Goal: Task Accomplishment & Management: Manage account settings

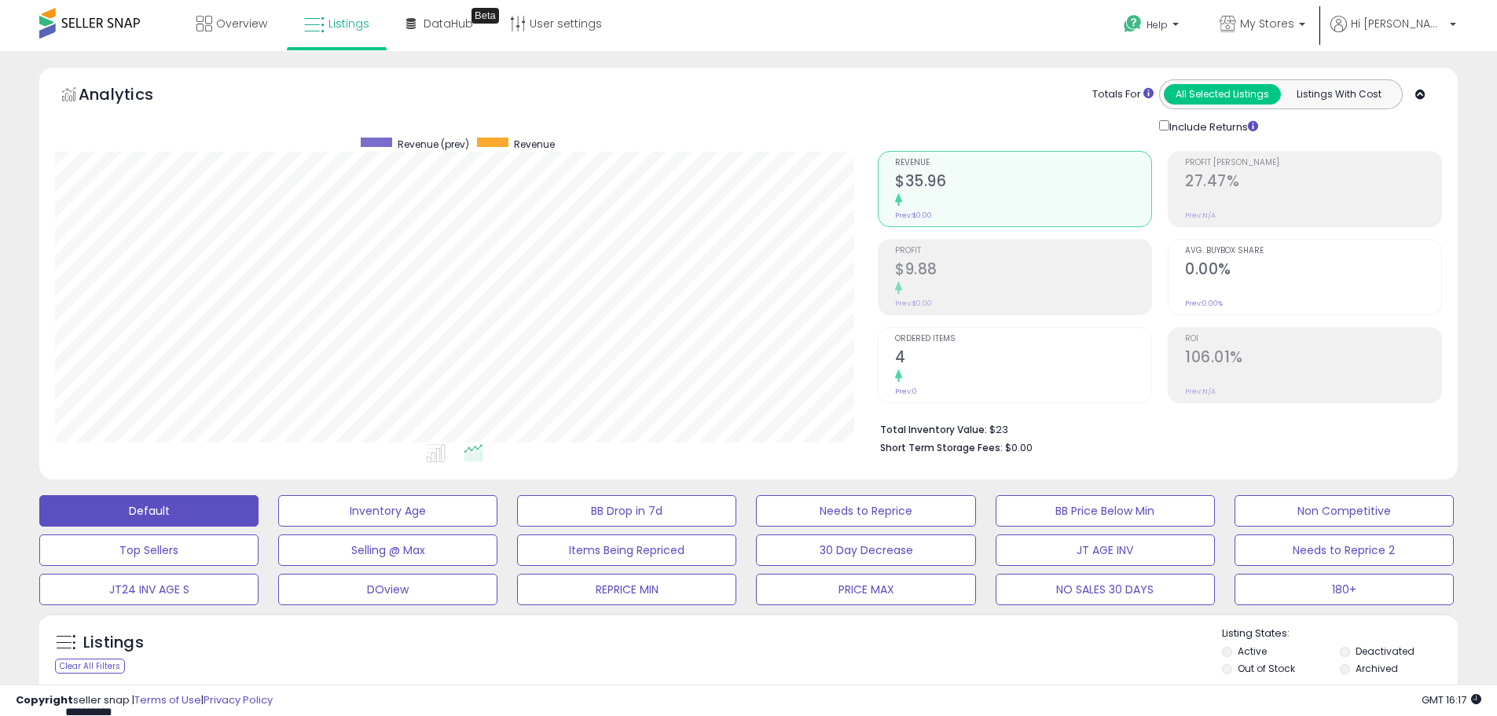
scroll to position [322, 823]
click at [1305, 32] on p "My Stores" at bounding box center [1262, 26] width 86 height 20
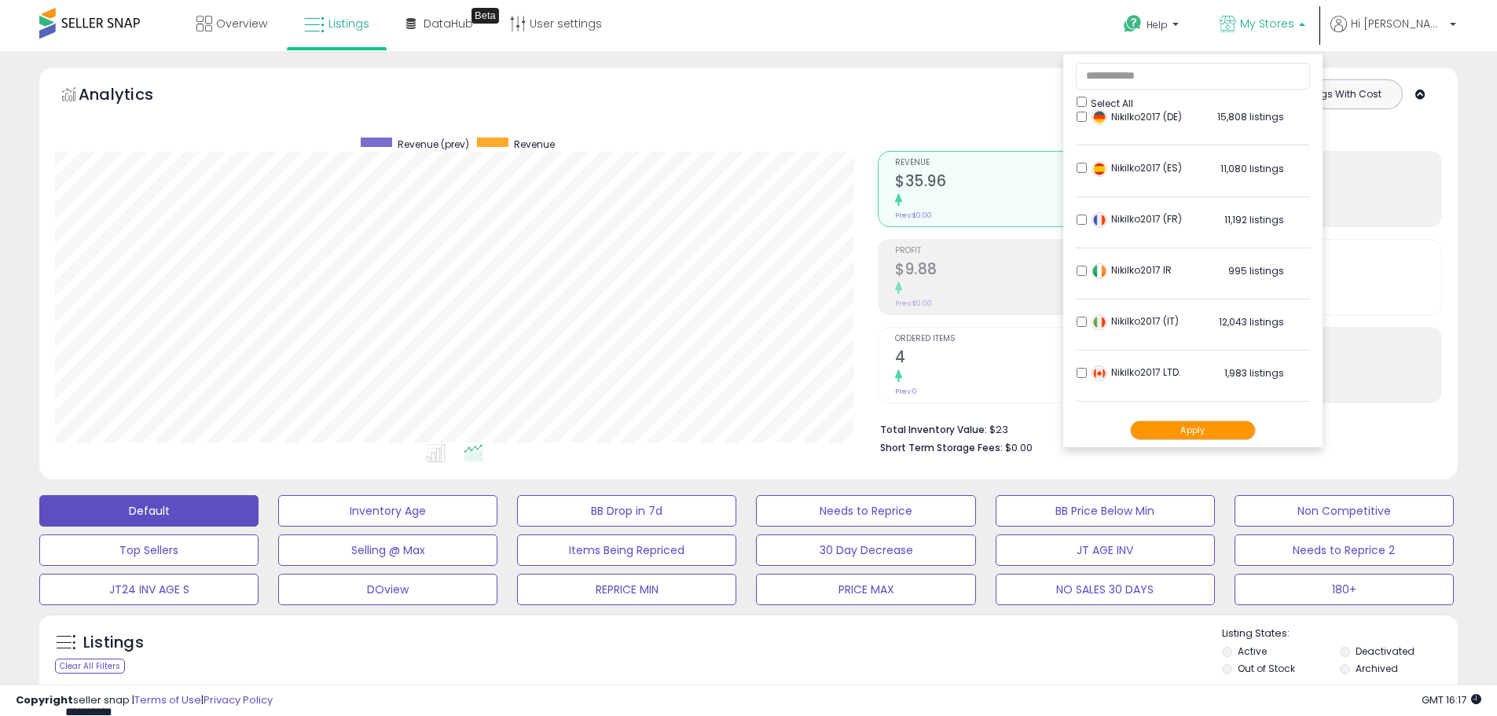
scroll to position [0, 0]
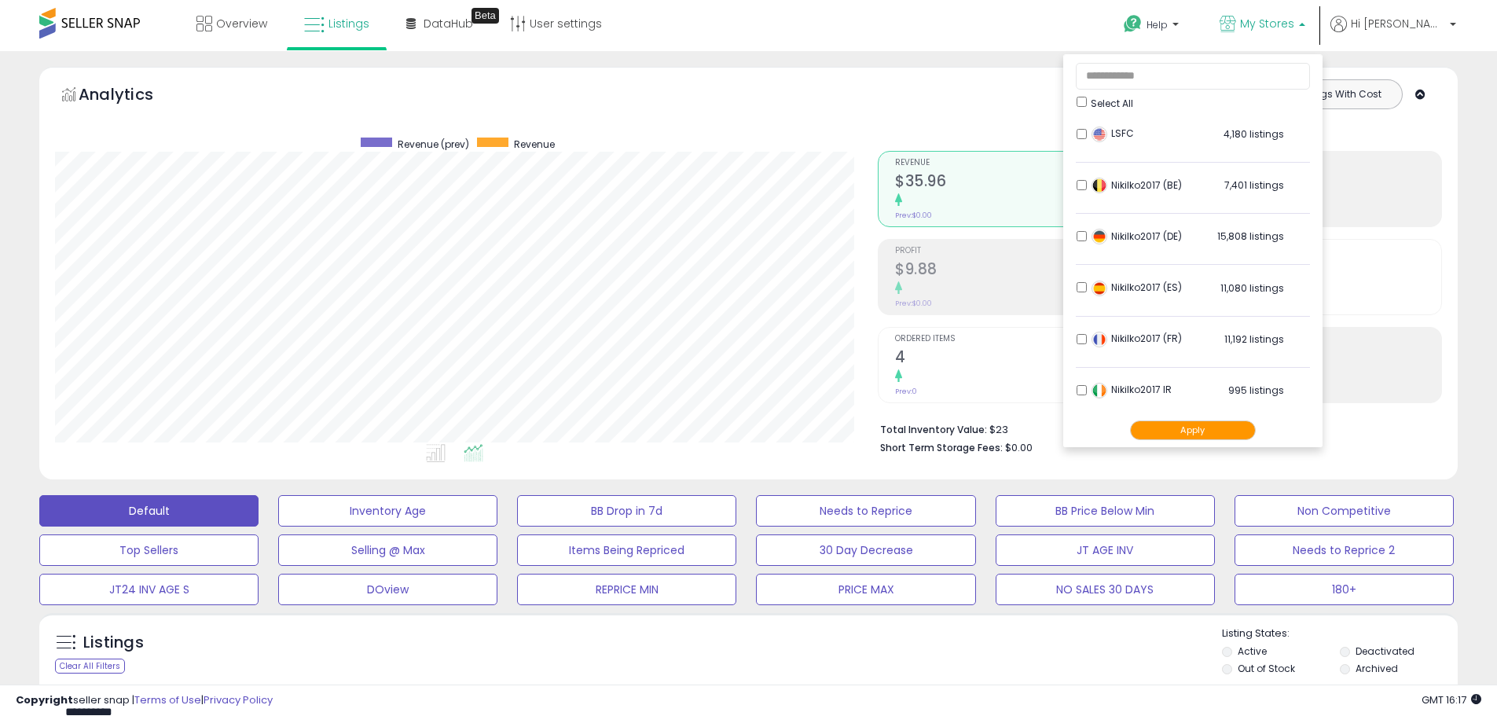
click at [1021, 94] on div "Totals For All Selected Listings Listings With Cost Include Returns" at bounding box center [1154, 107] width 552 height 56
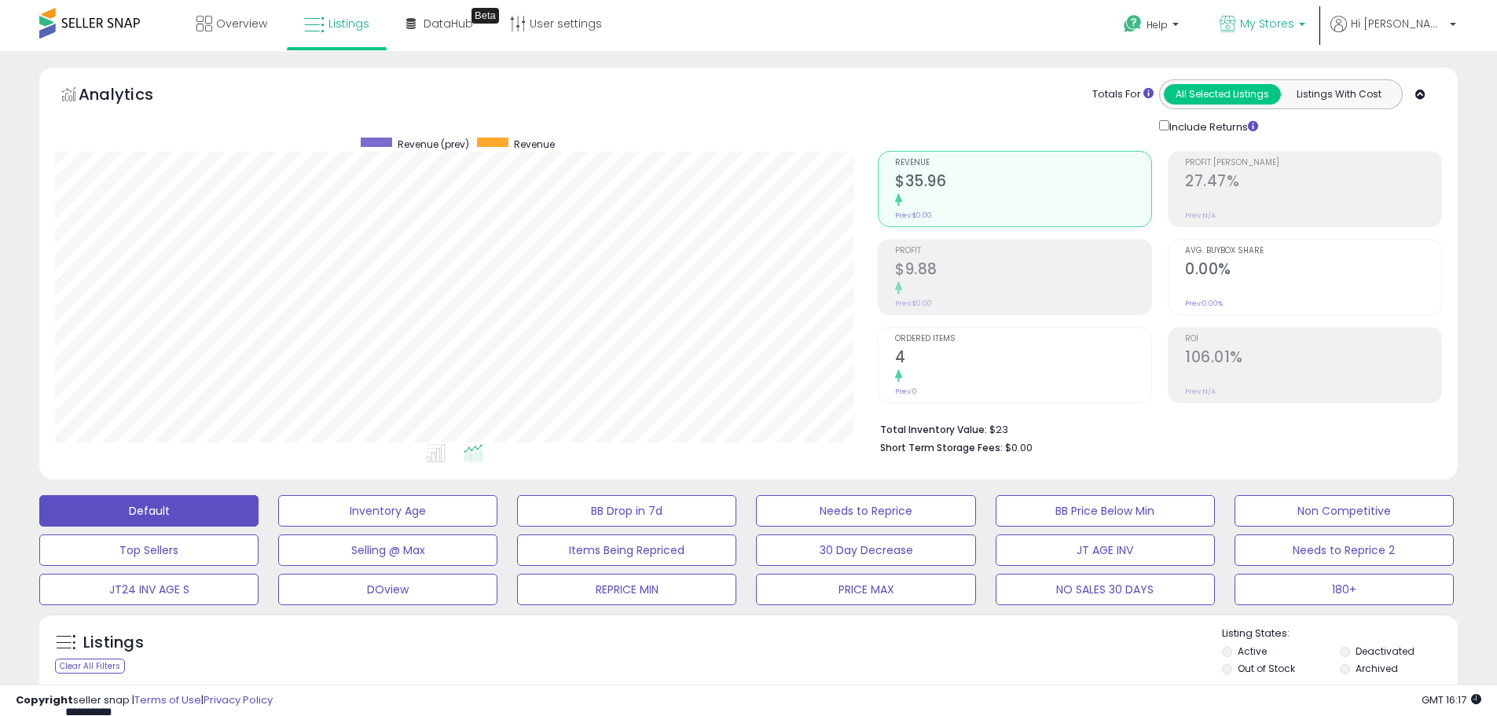
click at [1294, 22] on span "My Stores" at bounding box center [1267, 24] width 54 height 16
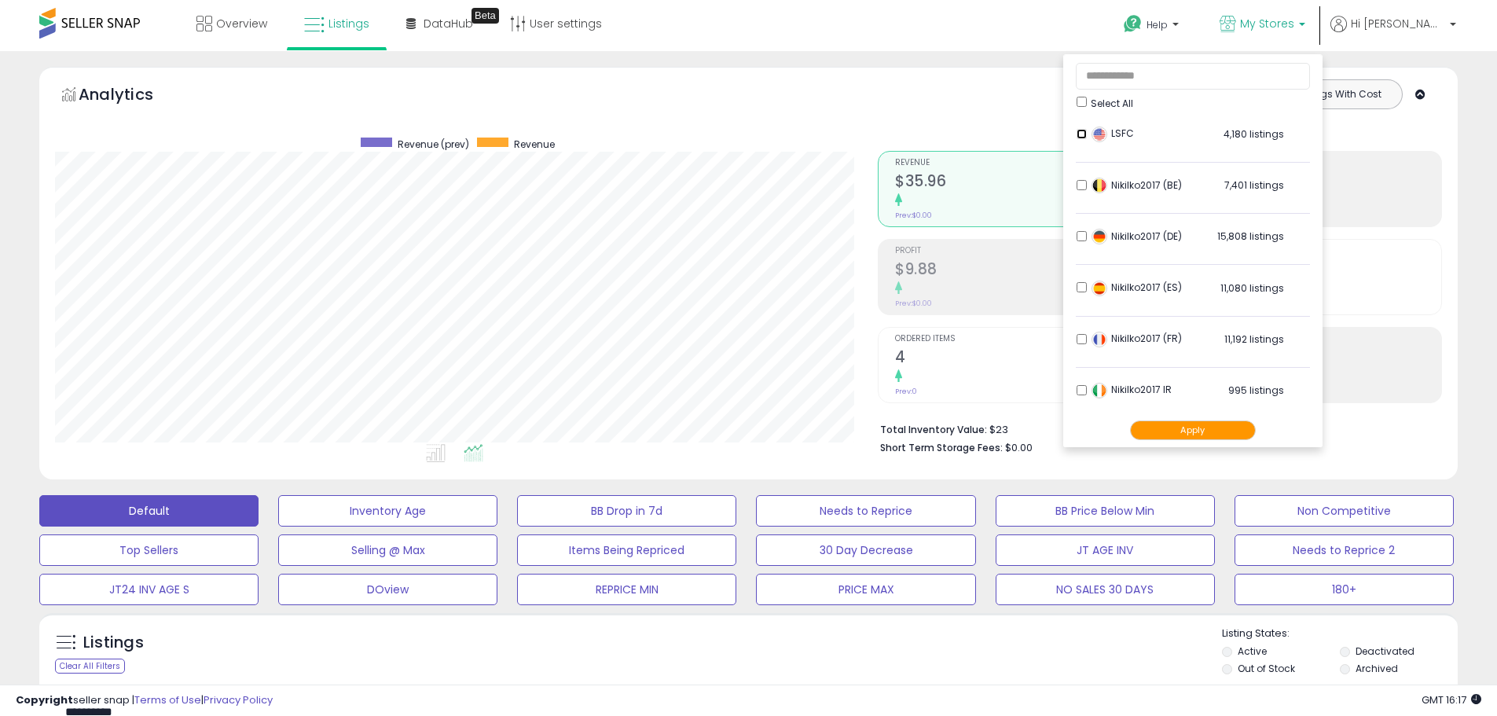
scroll to position [311, 0]
click at [1230, 431] on button "Apply" at bounding box center [1193, 430] width 126 height 20
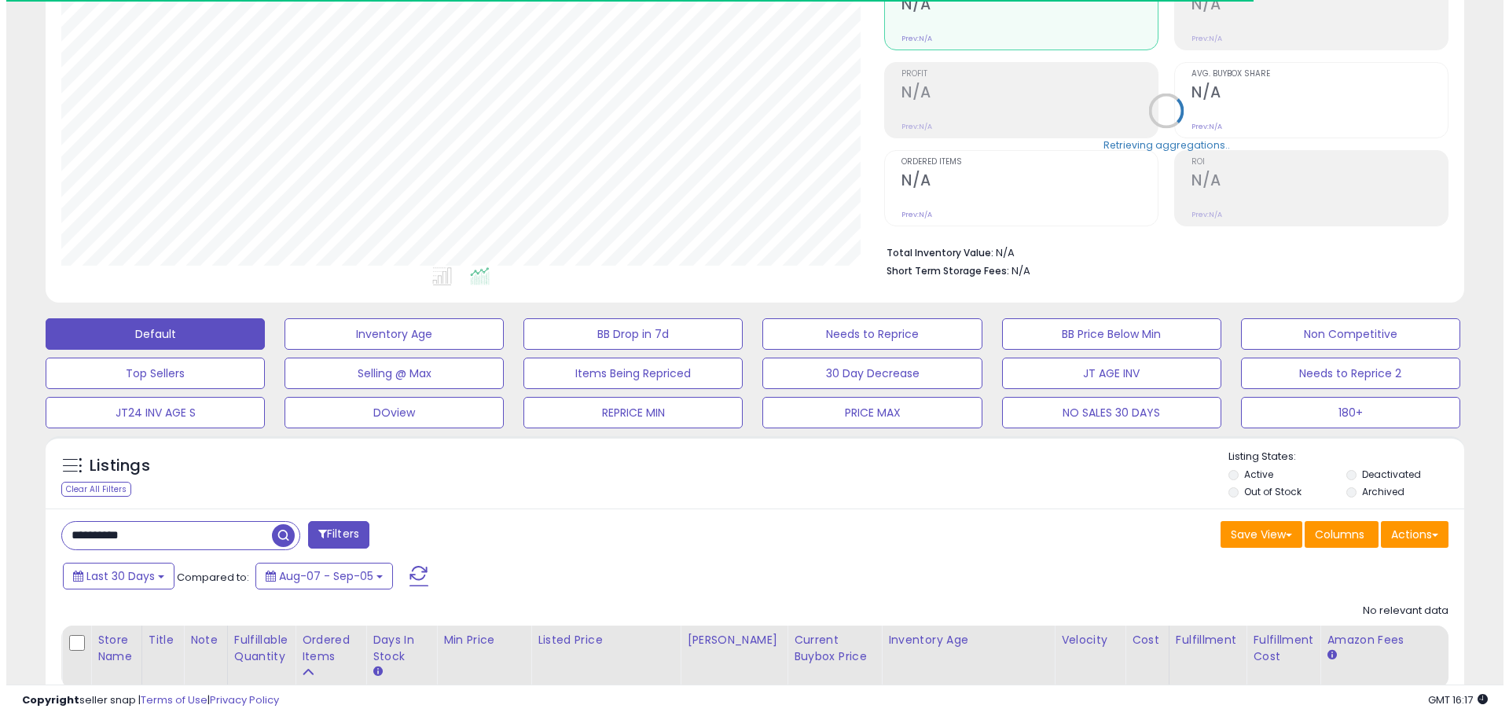
scroll to position [282, 0]
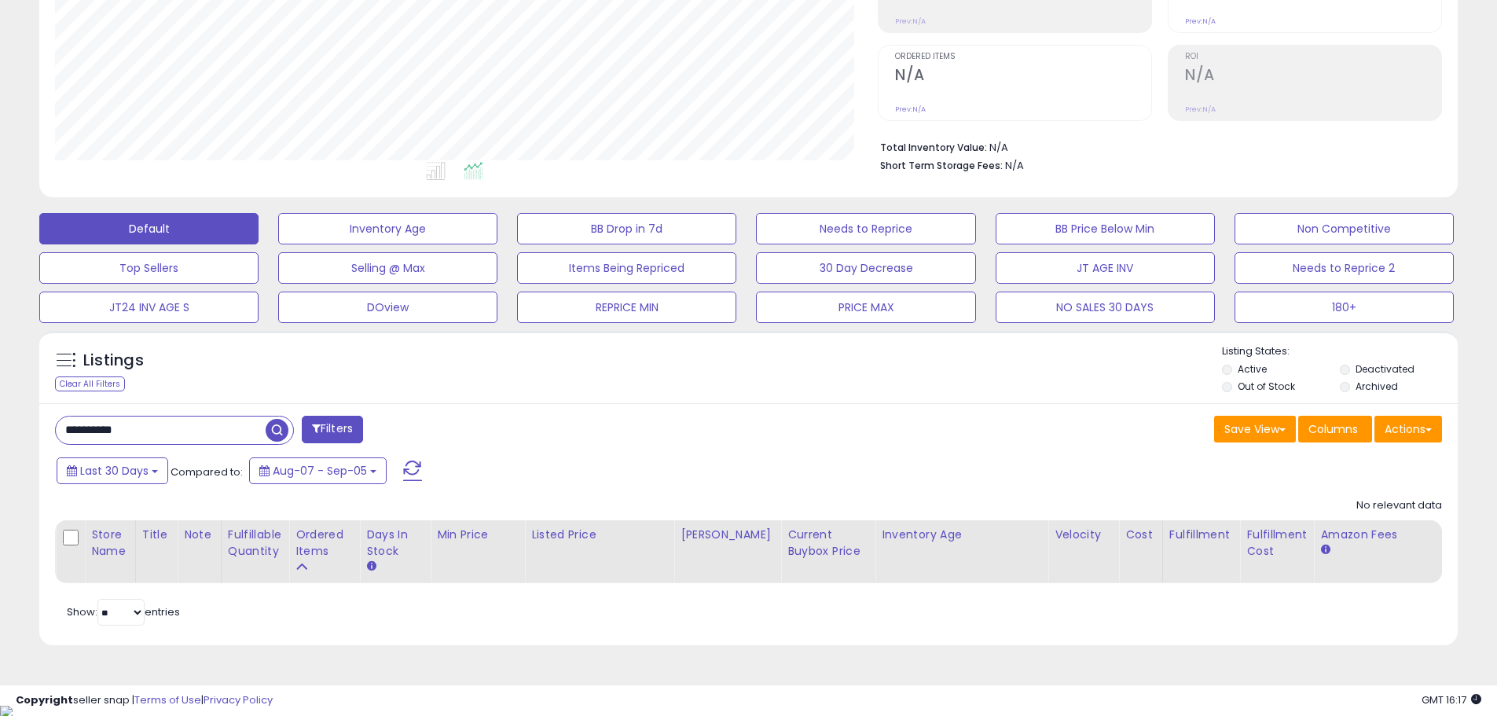
click at [120, 427] on input "**********" at bounding box center [161, 429] width 210 height 27
click at [120, 427] on input "**********" at bounding box center [229, 429] width 346 height 27
paste input "text"
click at [420, 438] on span "button" at bounding box center [412, 430] width 23 height 23
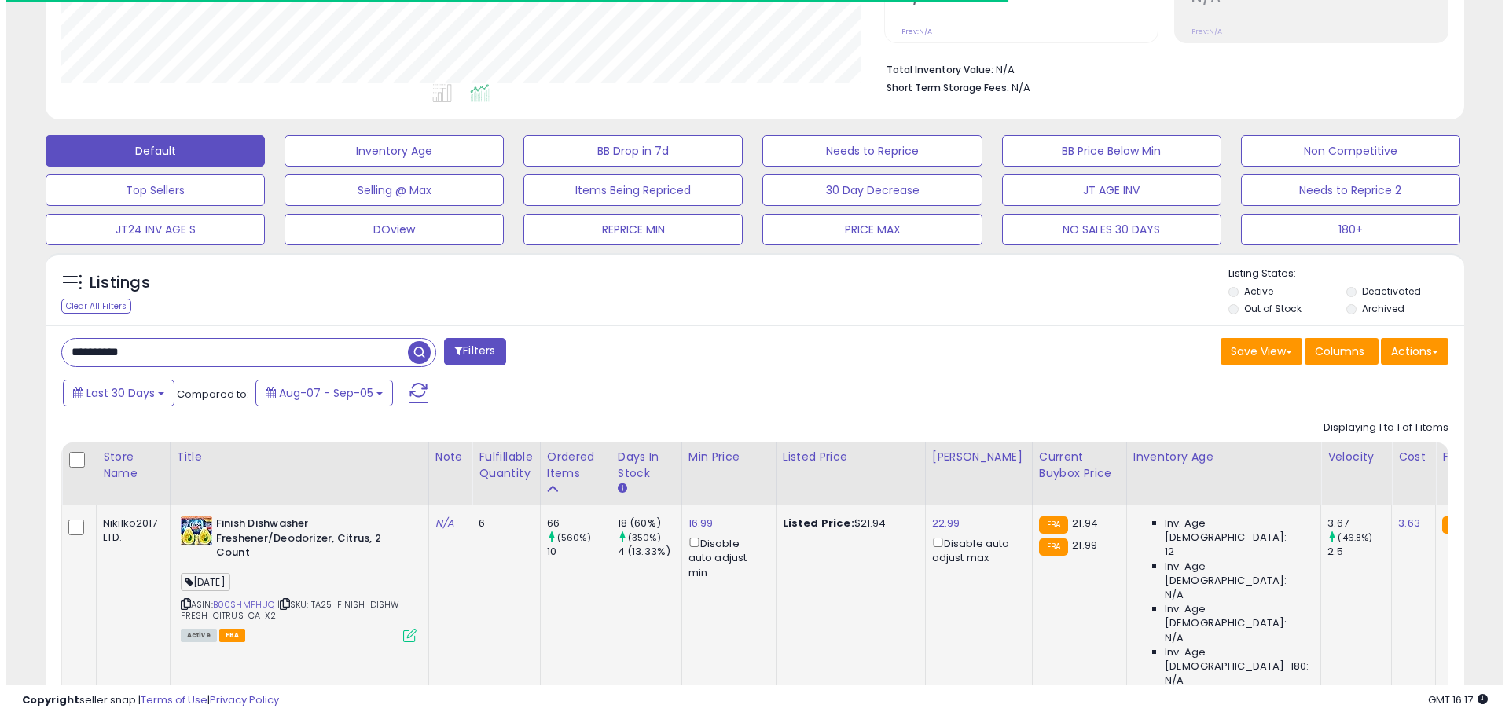
scroll to position [429, 0]
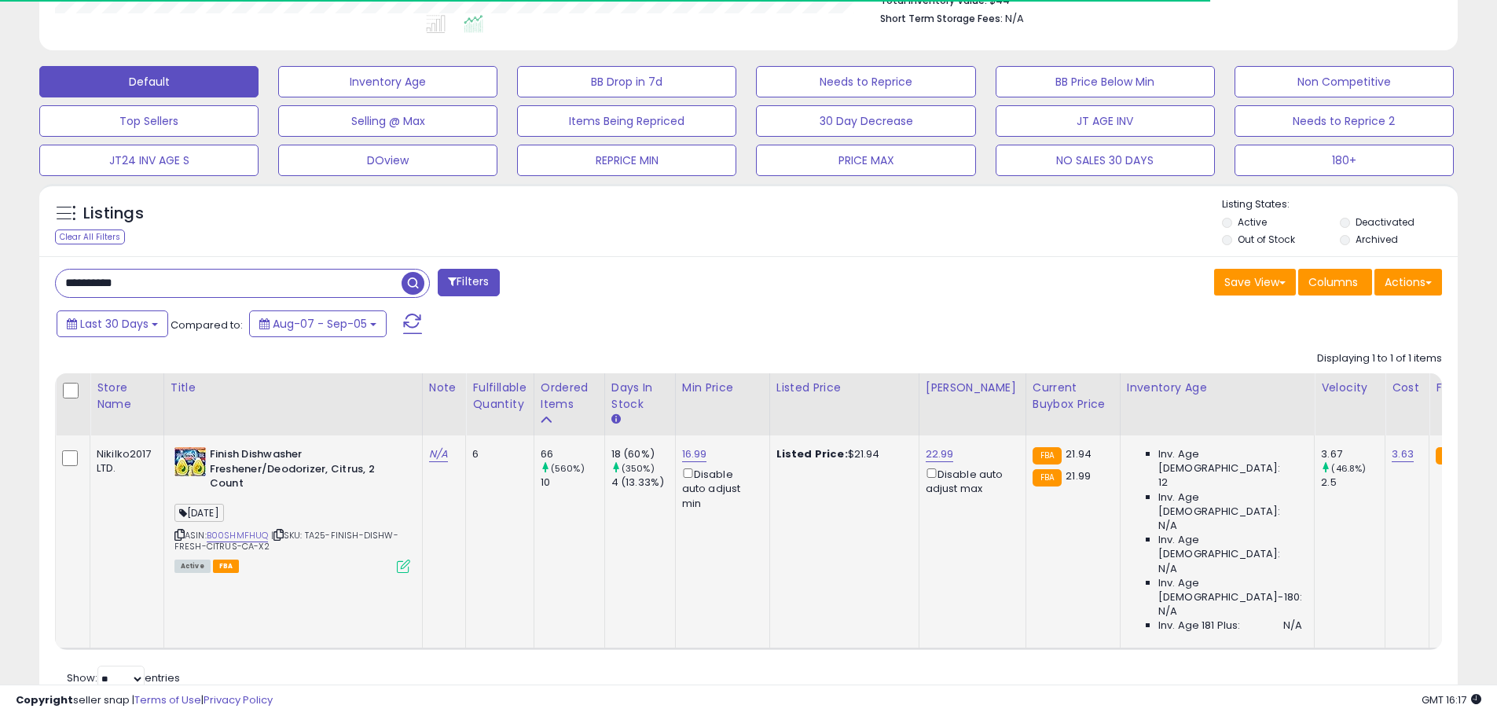
click at [409, 564] on icon at bounding box center [403, 565] width 13 height 13
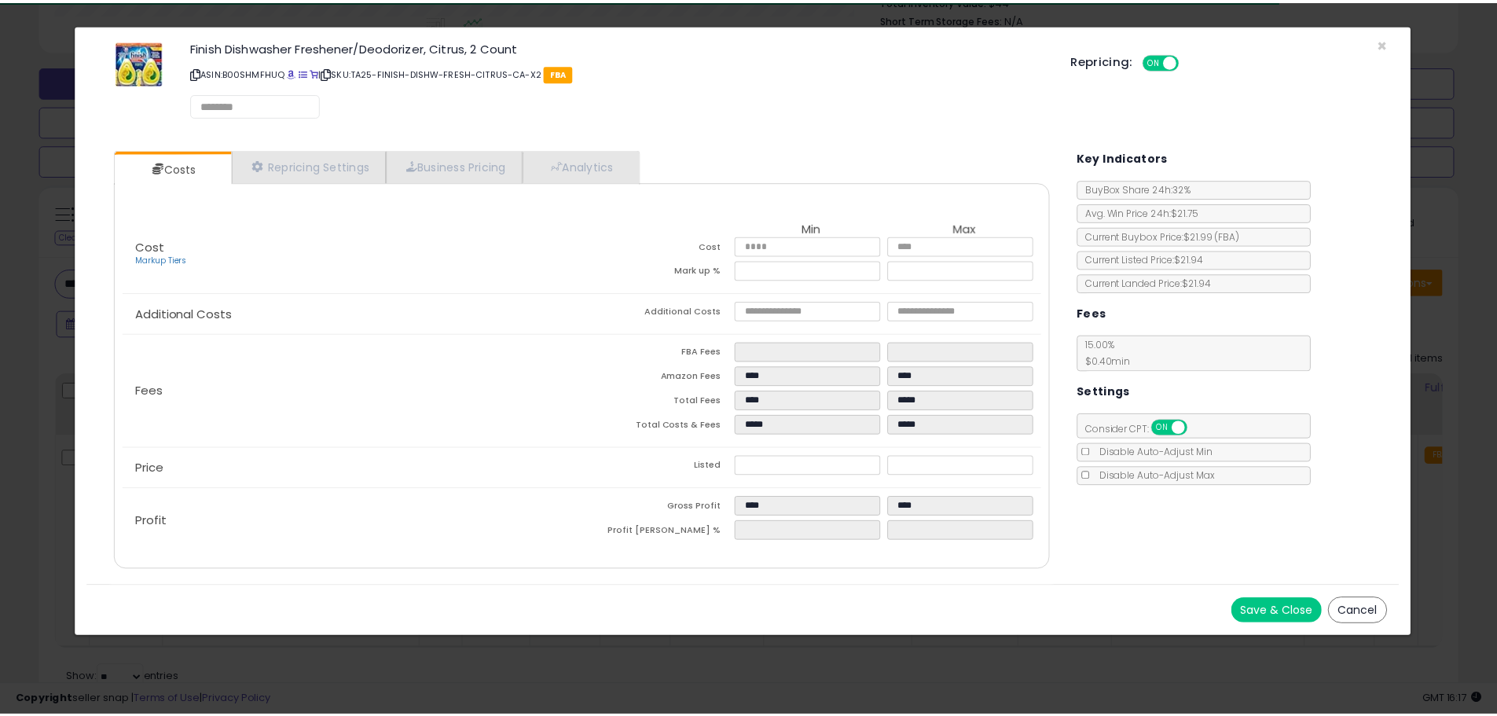
scroll to position [322, 830]
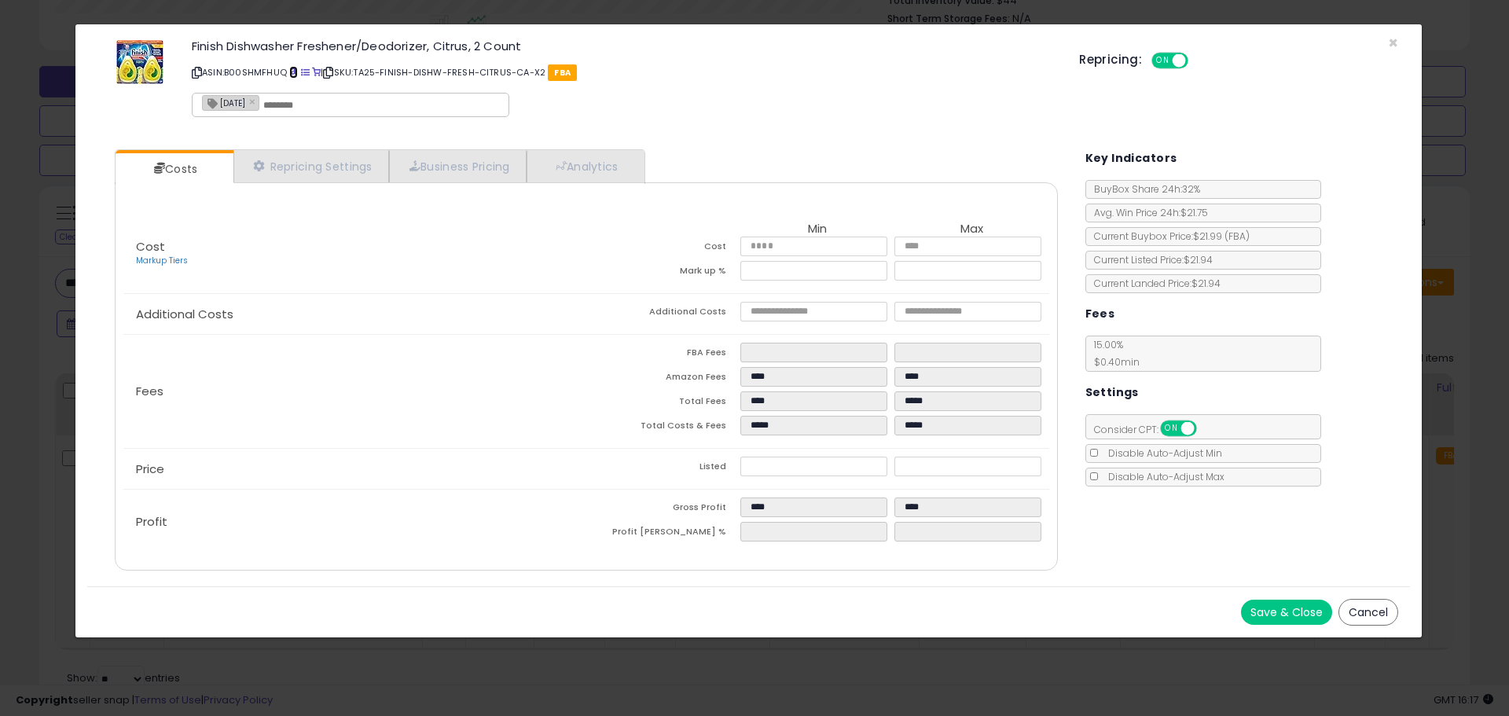
click at [295, 74] on span at bounding box center [293, 72] width 9 height 9
click at [1395, 43] on span "×" at bounding box center [1393, 42] width 10 height 23
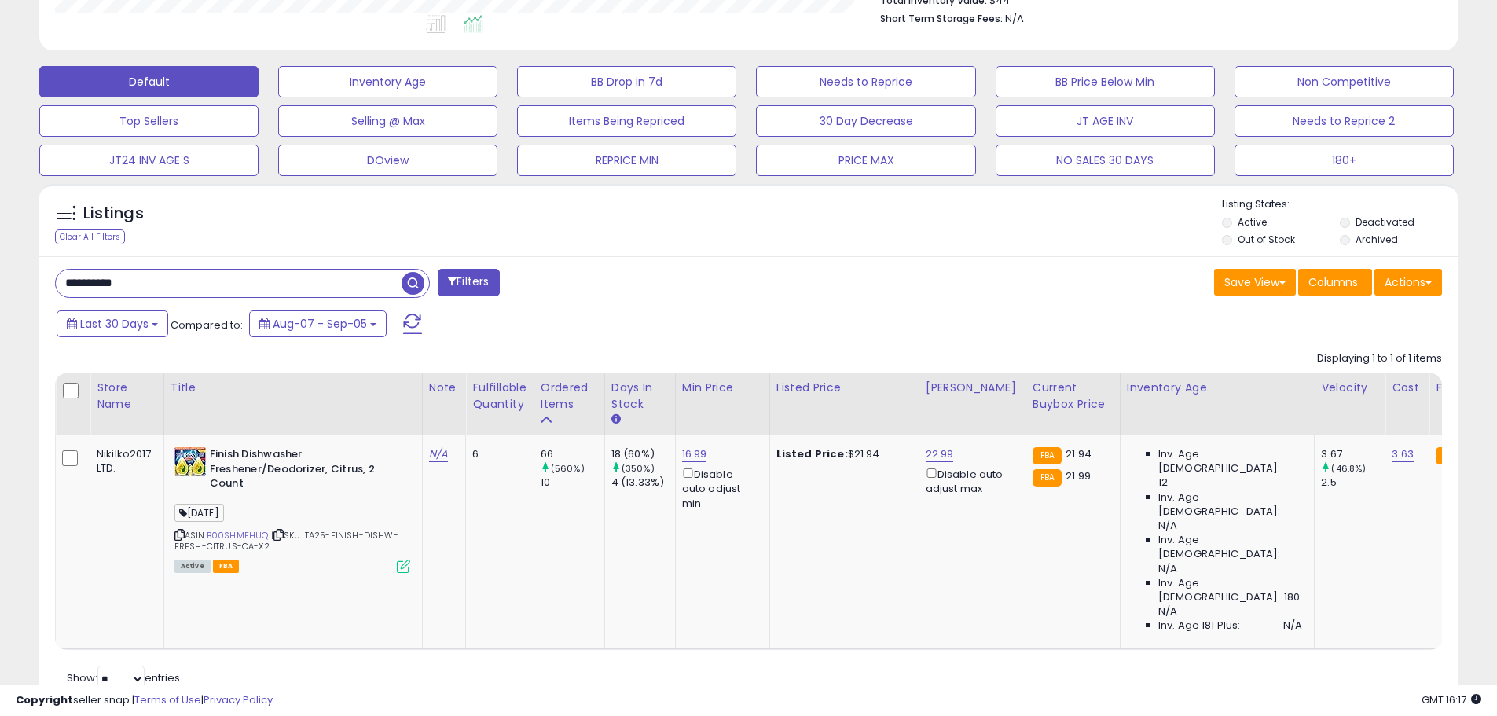
scroll to position [785362, 784861]
click at [102, 279] on input "**********" at bounding box center [229, 282] width 346 height 27
paste input "text"
click at [410, 285] on span "button" at bounding box center [412, 283] width 23 height 23
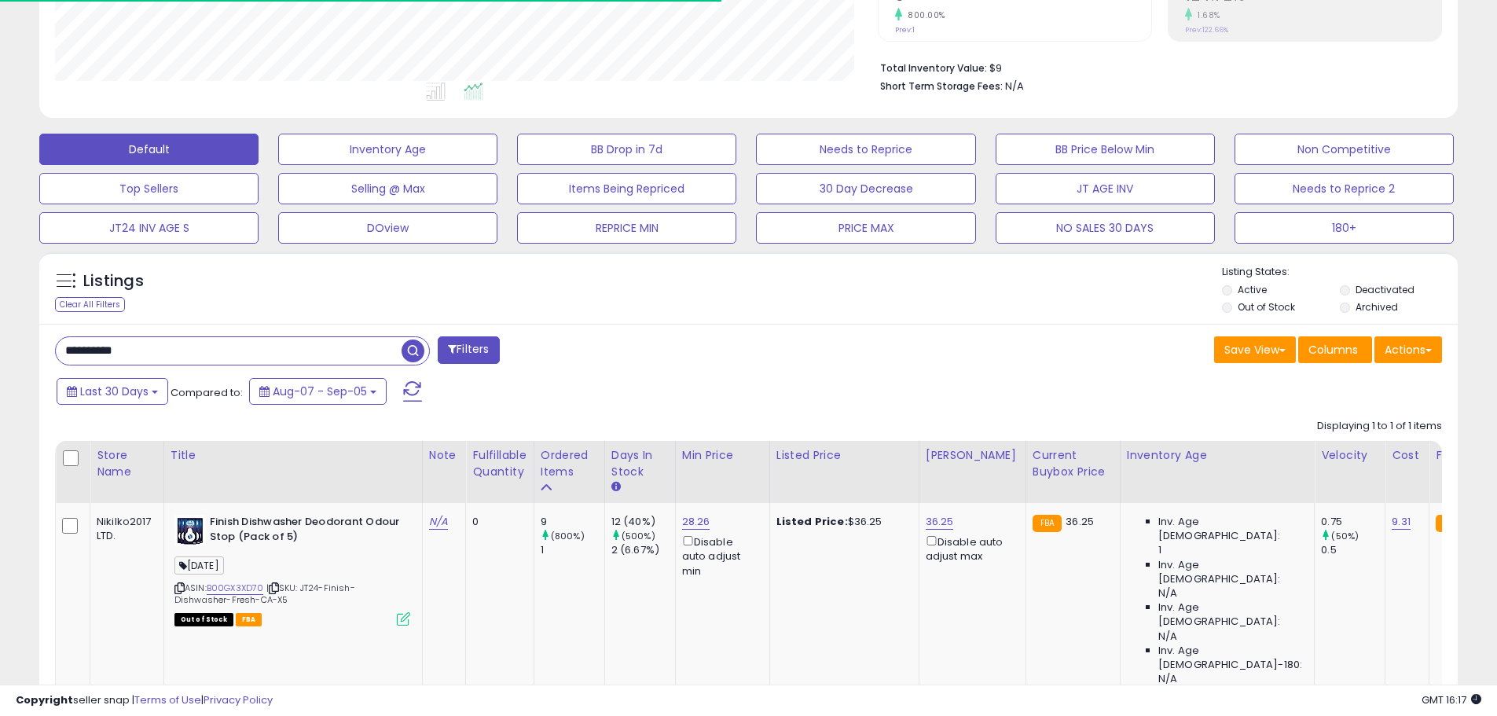
scroll to position [414, 0]
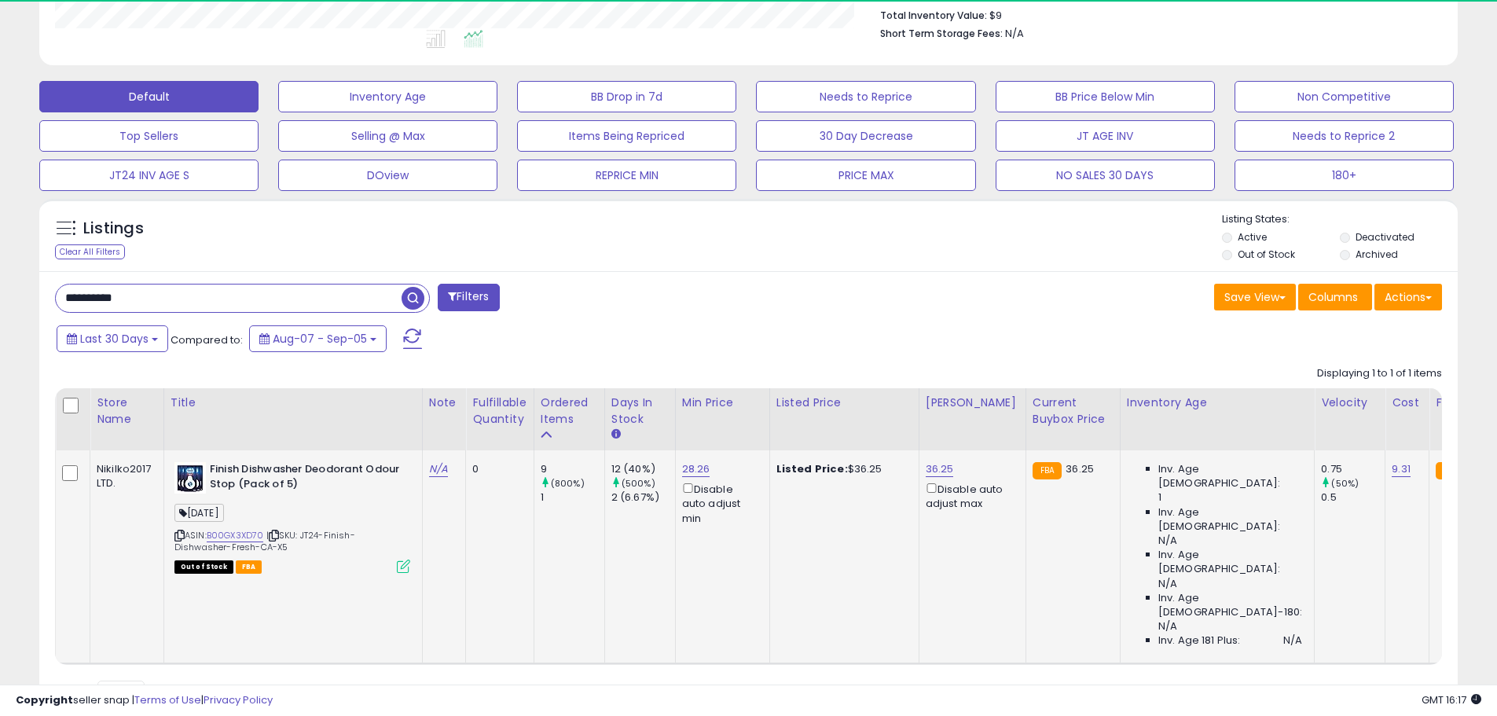
click at [402, 570] on icon at bounding box center [403, 565] width 13 height 13
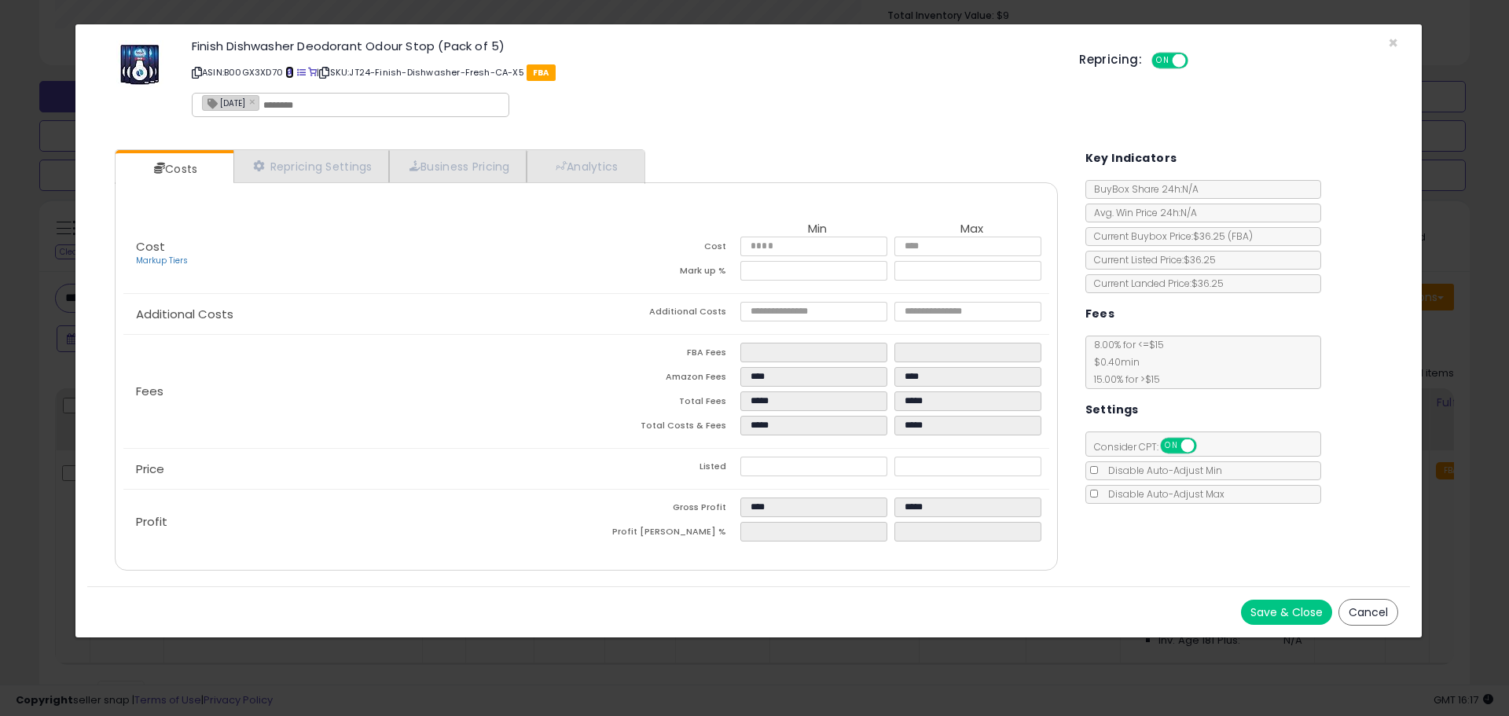
click at [290, 73] on span at bounding box center [289, 72] width 9 height 9
drag, startPoint x: 1395, startPoint y: 40, endPoint x: 1428, endPoint y: 49, distance: 34.9
click at [1395, 40] on span "×" at bounding box center [1393, 42] width 10 height 23
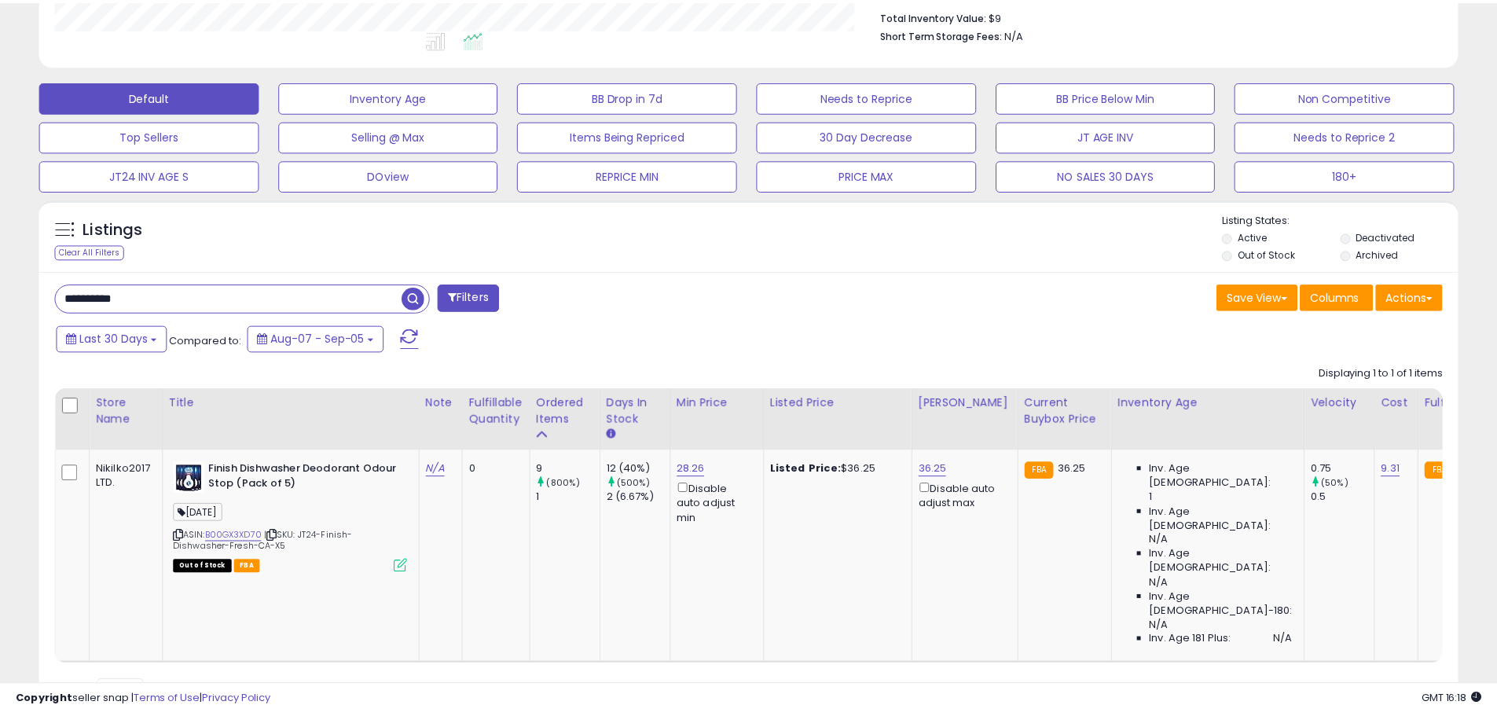
scroll to position [785362, 784861]
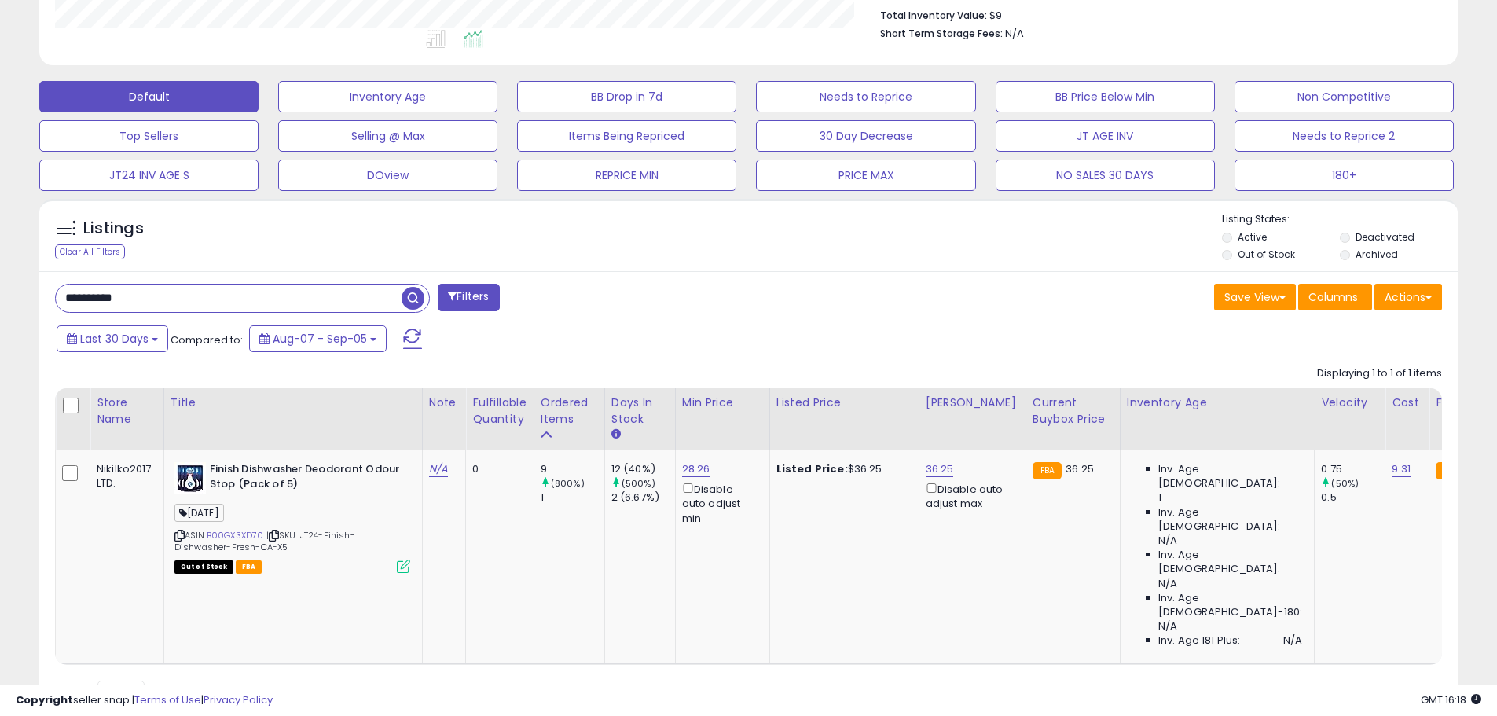
click at [120, 298] on input "**********" at bounding box center [229, 297] width 346 height 27
paste input "text"
click at [410, 301] on span "button" at bounding box center [412, 298] width 23 height 23
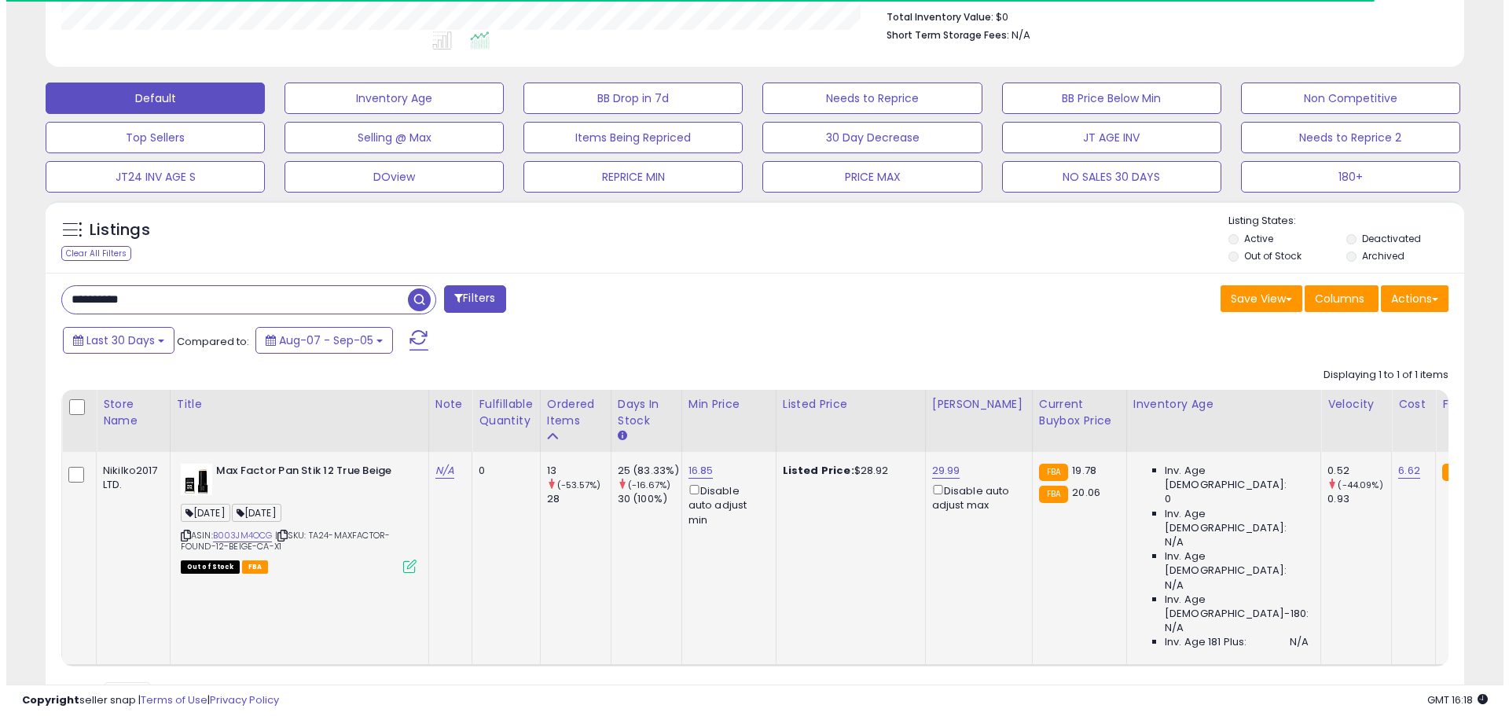
scroll to position [322, 823]
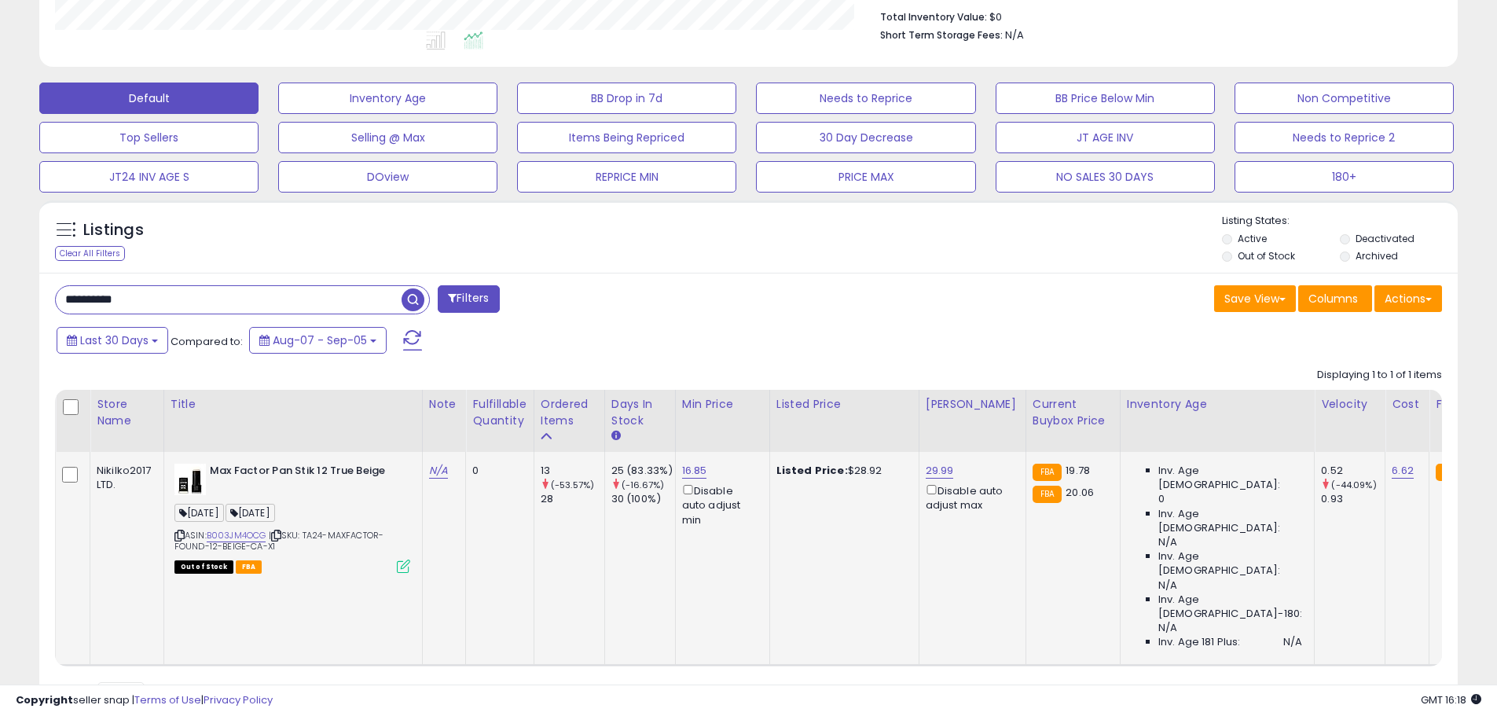
click at [397, 569] on icon at bounding box center [403, 565] width 13 height 13
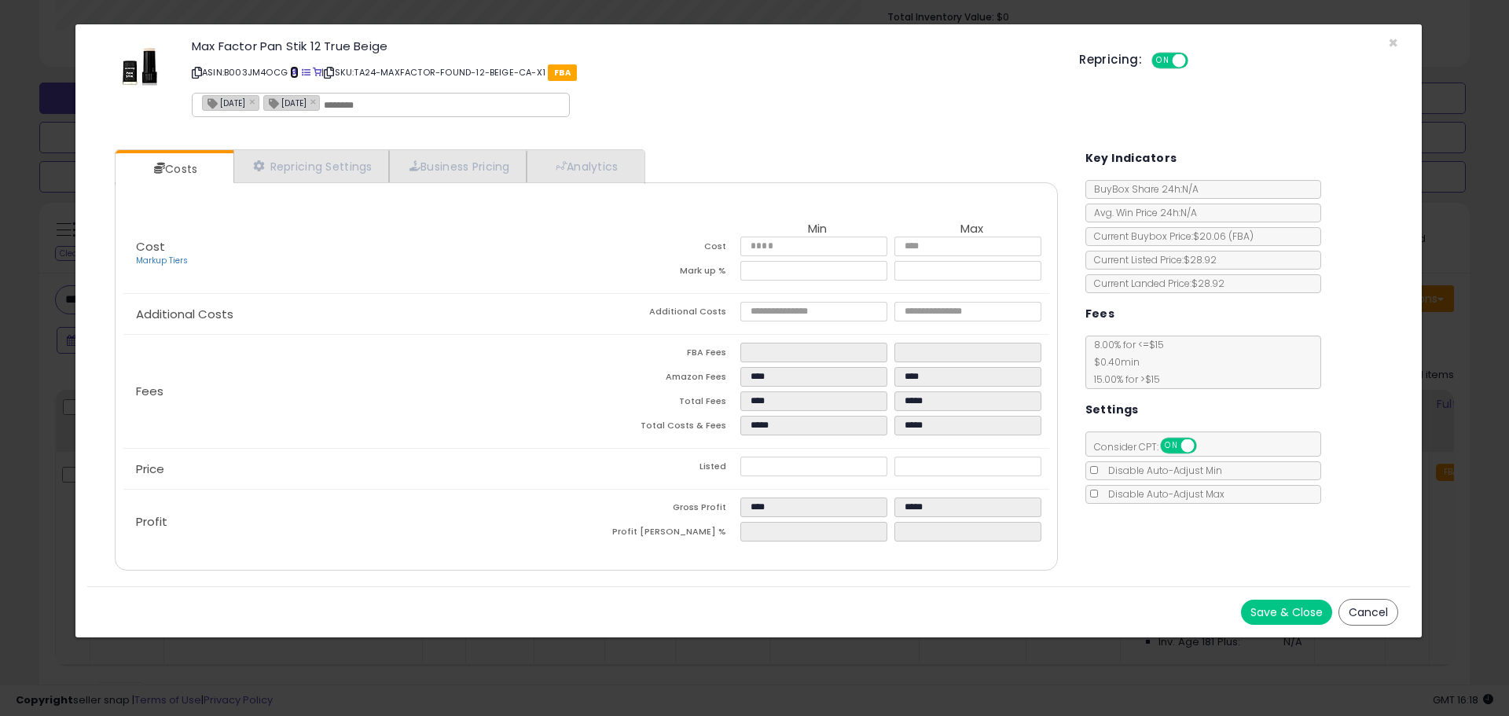
click at [298, 71] on span at bounding box center [294, 72] width 9 height 9
click at [1392, 47] on div "Repricing: ON OFF" at bounding box center [1238, 58] width 319 height 23
click at [1395, 40] on span "×" at bounding box center [1393, 42] width 10 height 23
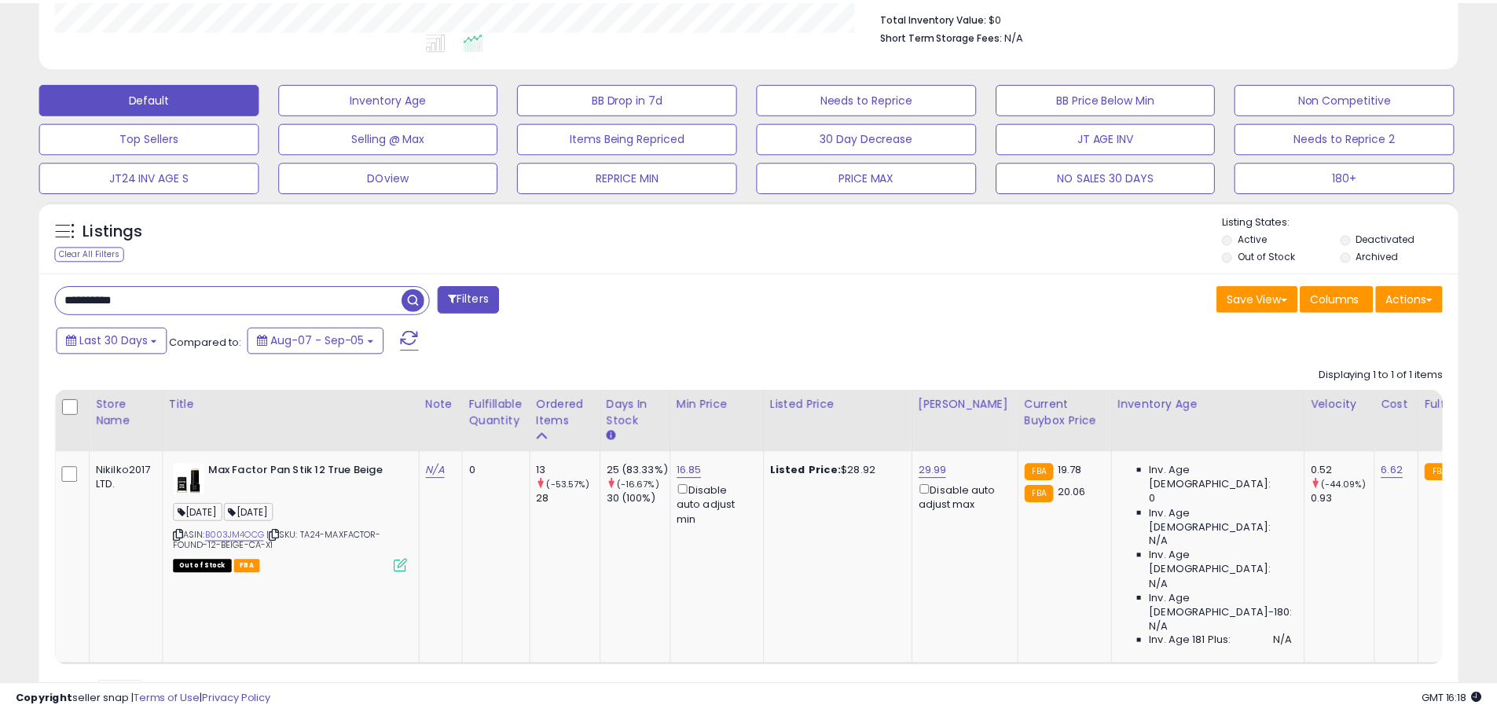
scroll to position [785362, 784861]
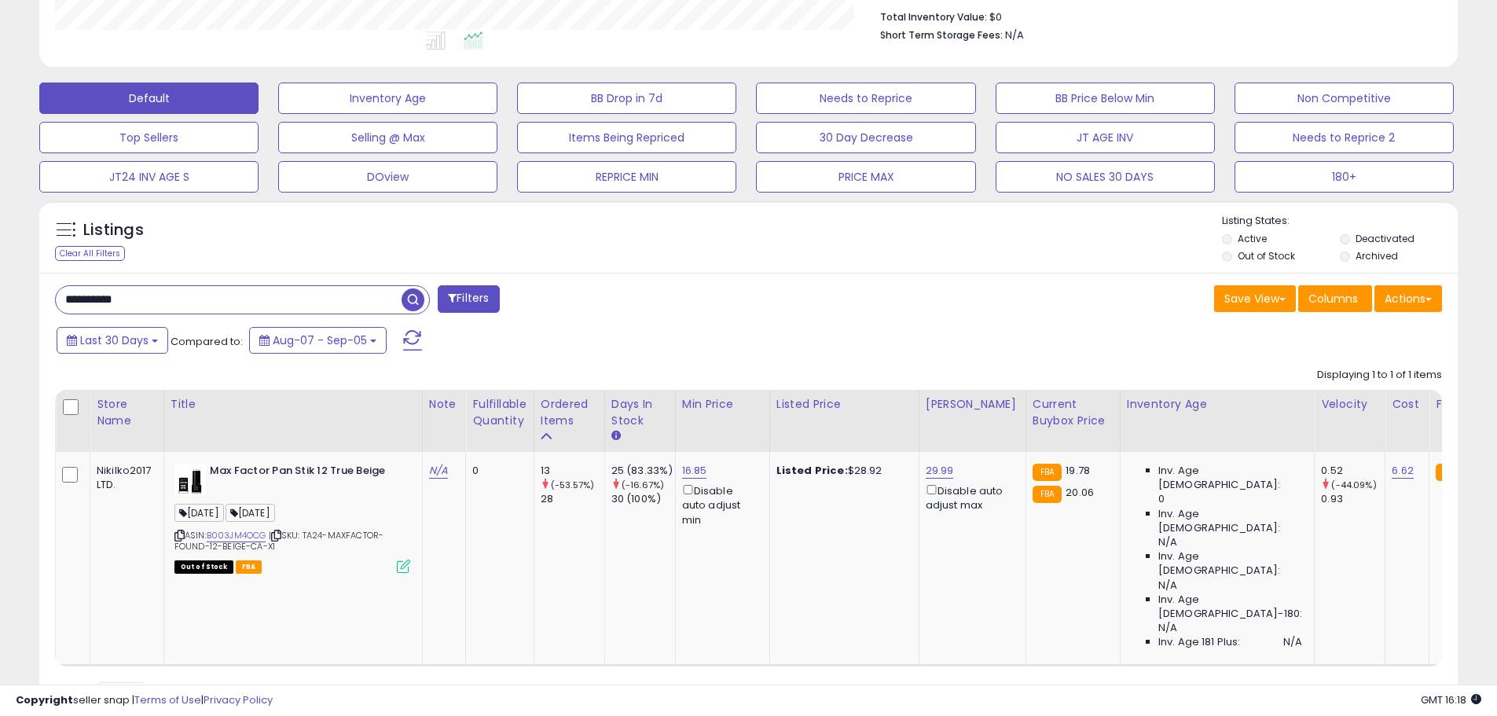
click at [141, 291] on input "**********" at bounding box center [229, 299] width 346 height 27
paste input "text"
click at [415, 305] on span "button" at bounding box center [412, 299] width 23 height 23
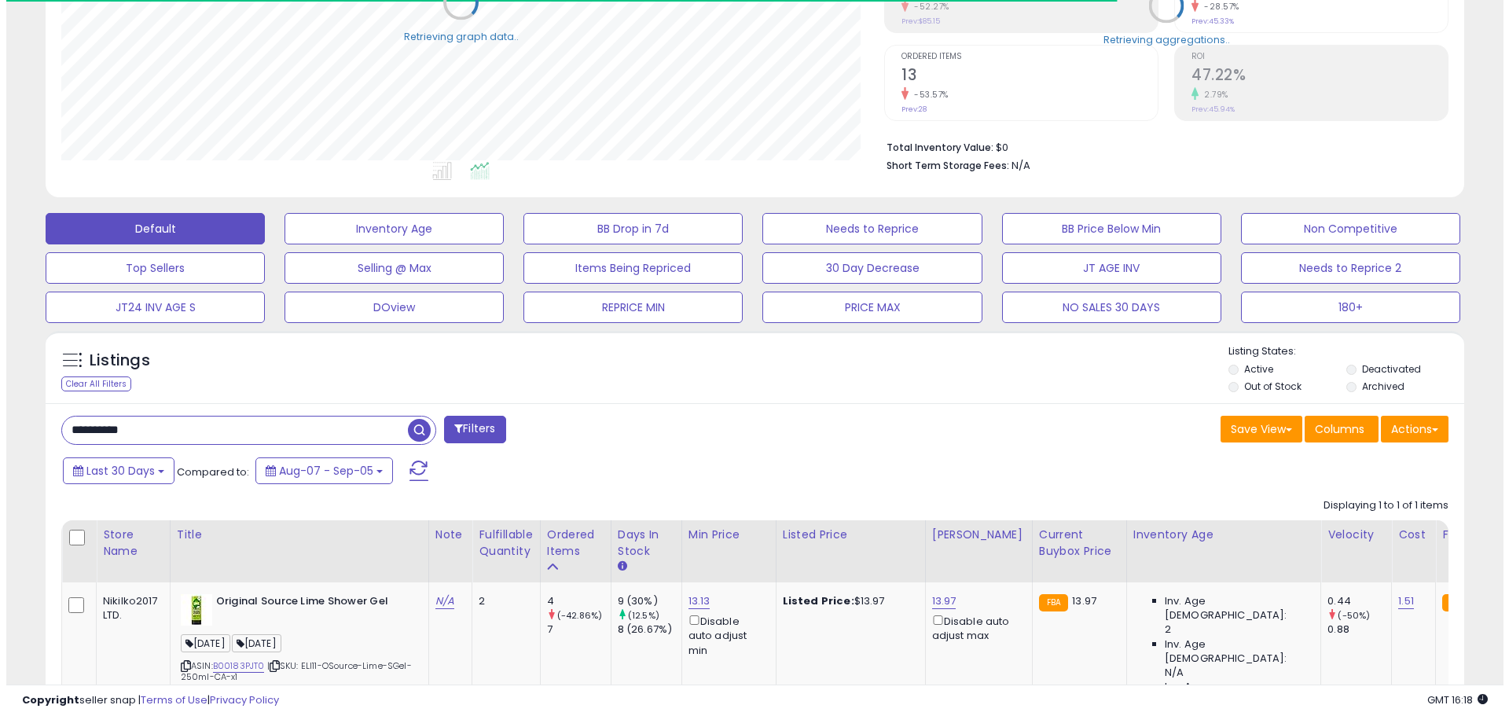
scroll to position [412, 0]
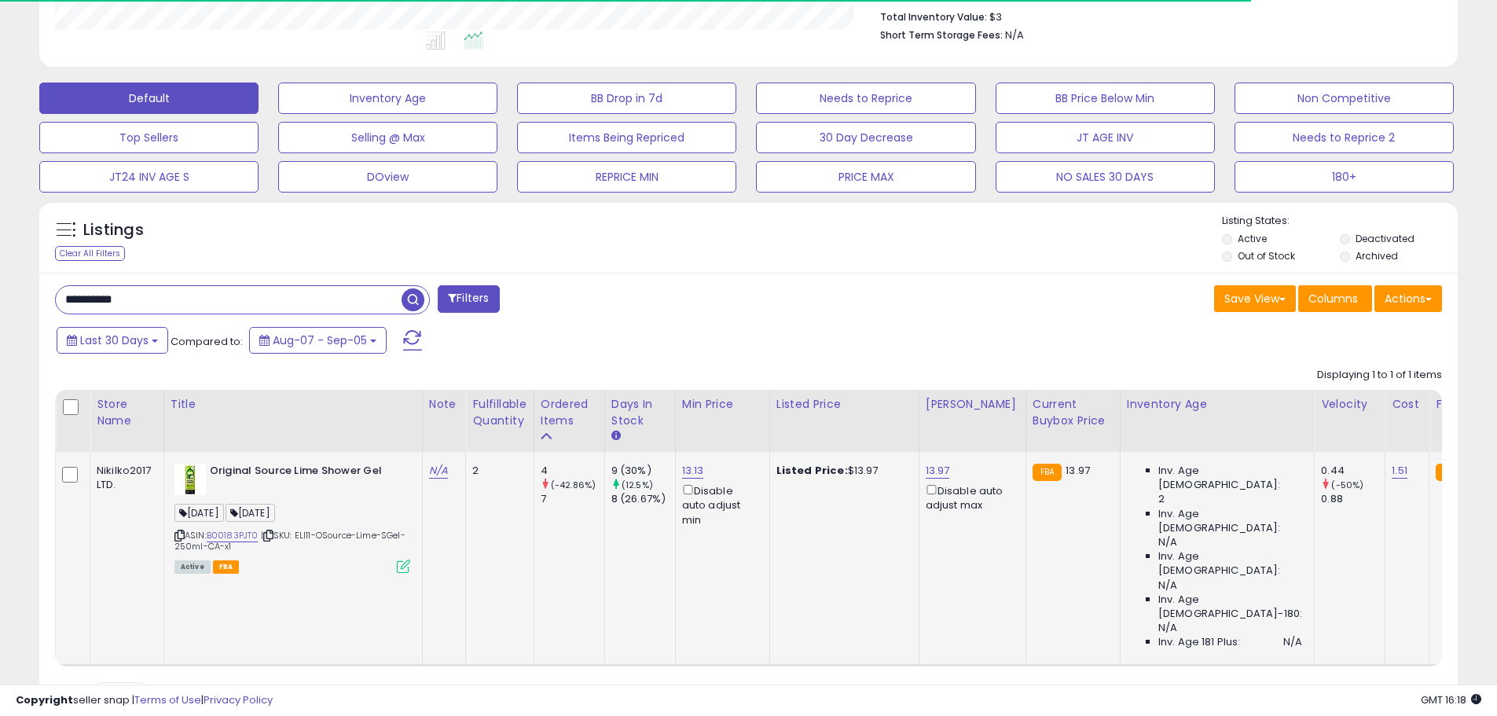
click at [403, 565] on icon at bounding box center [403, 565] width 13 height 13
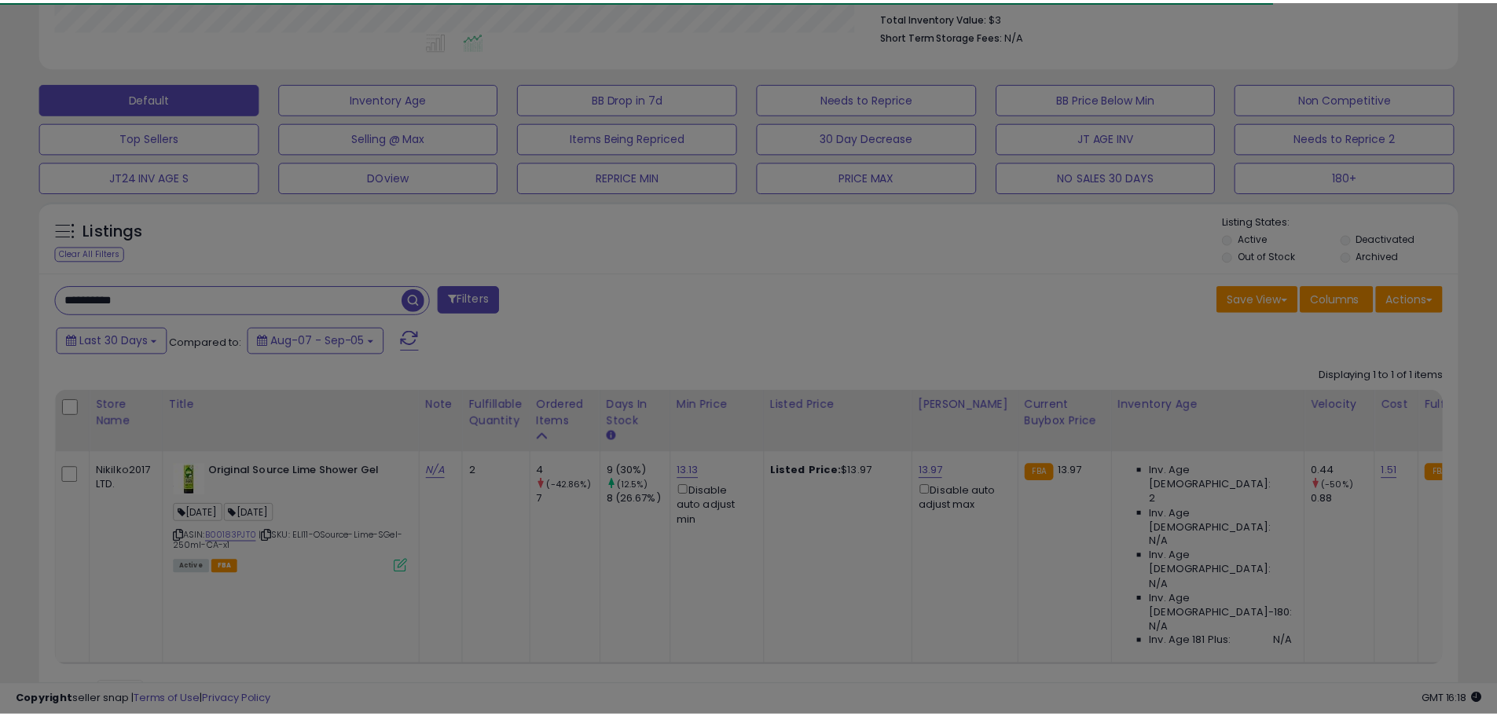
scroll to position [322, 830]
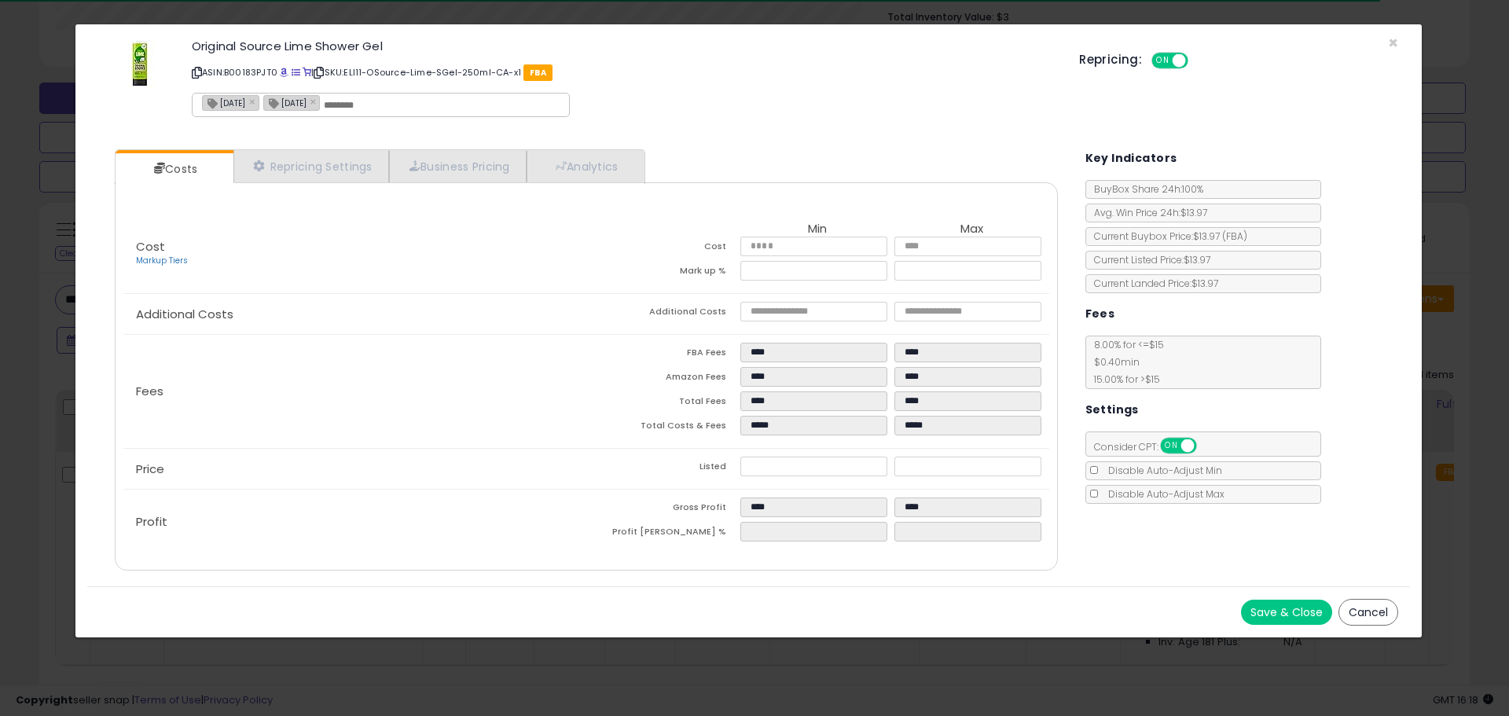
click at [280, 76] on p "ASIN: B00183PJT0 | SKU: ELI11-OSource-Lime-SGel-250ml-CA-x1 FBA" at bounding box center [623, 72] width 863 height 25
click at [284, 72] on span at bounding box center [284, 72] width 9 height 9
click at [1399, 41] on div "Original Source Lime Shower Gel ASIN: B00183PJT0 | SKU: ELI11-OSource-Lime-SGel…" at bounding box center [748, 81] width 1322 height 90
click at [1389, 45] on span "×" at bounding box center [1393, 42] width 10 height 23
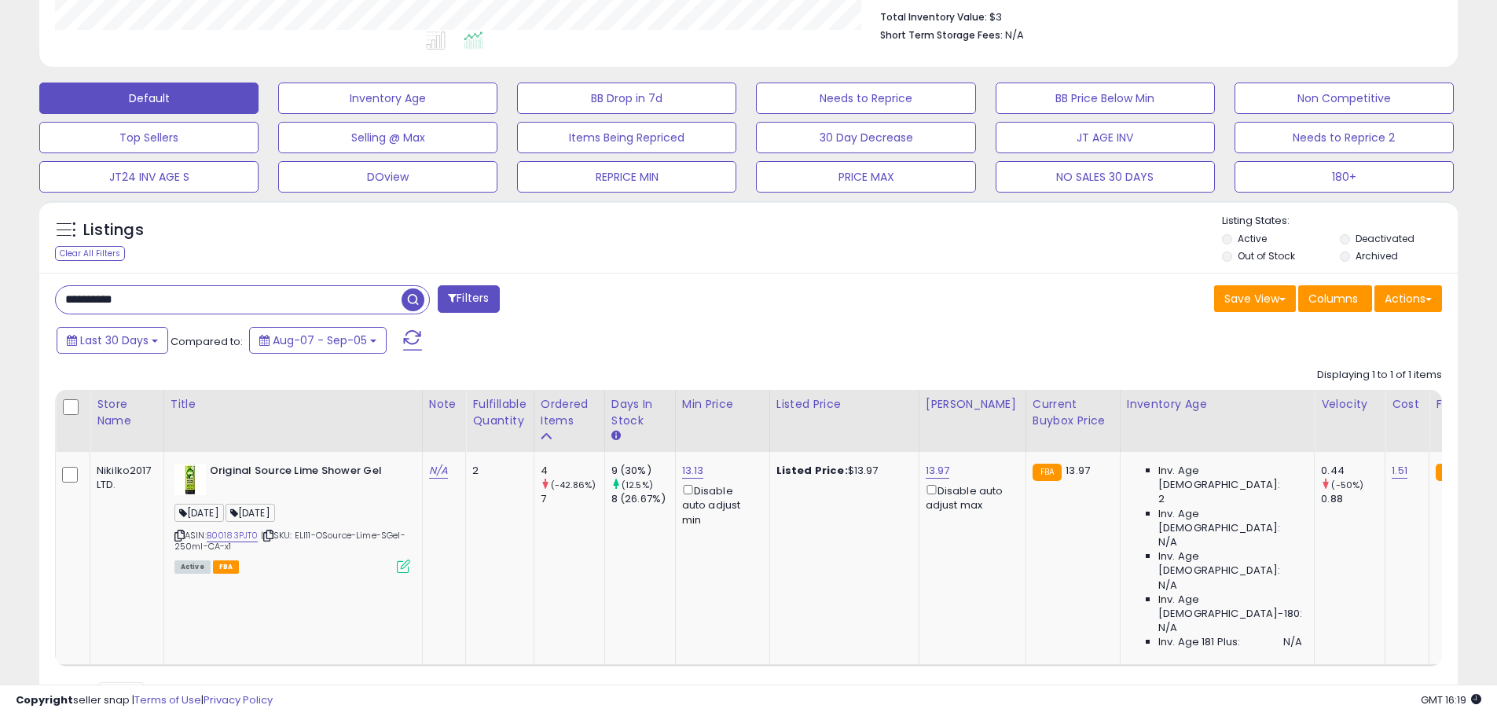
scroll to position [785362, 784861]
click at [115, 293] on input "**********" at bounding box center [229, 299] width 346 height 27
paste input "text"
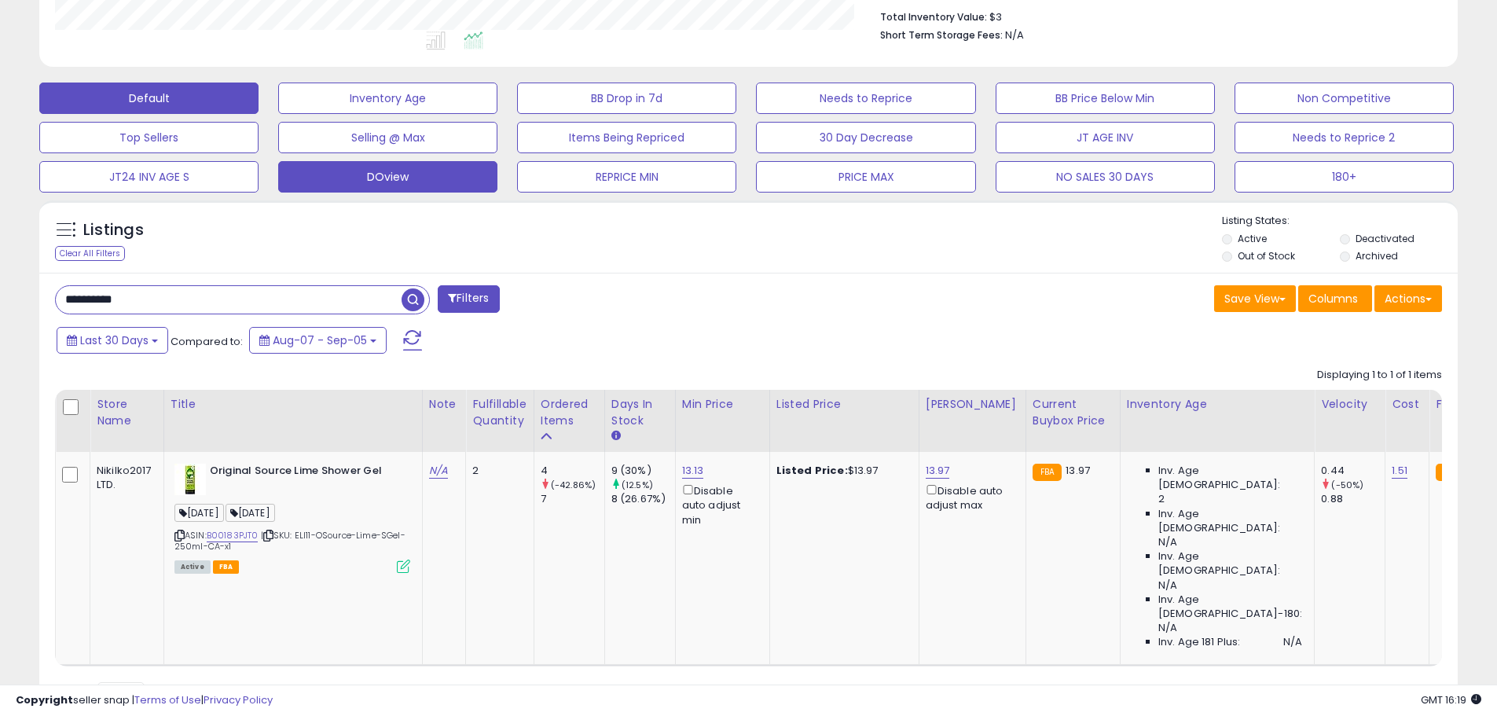
click at [412, 295] on span "button" at bounding box center [412, 299] width 23 height 23
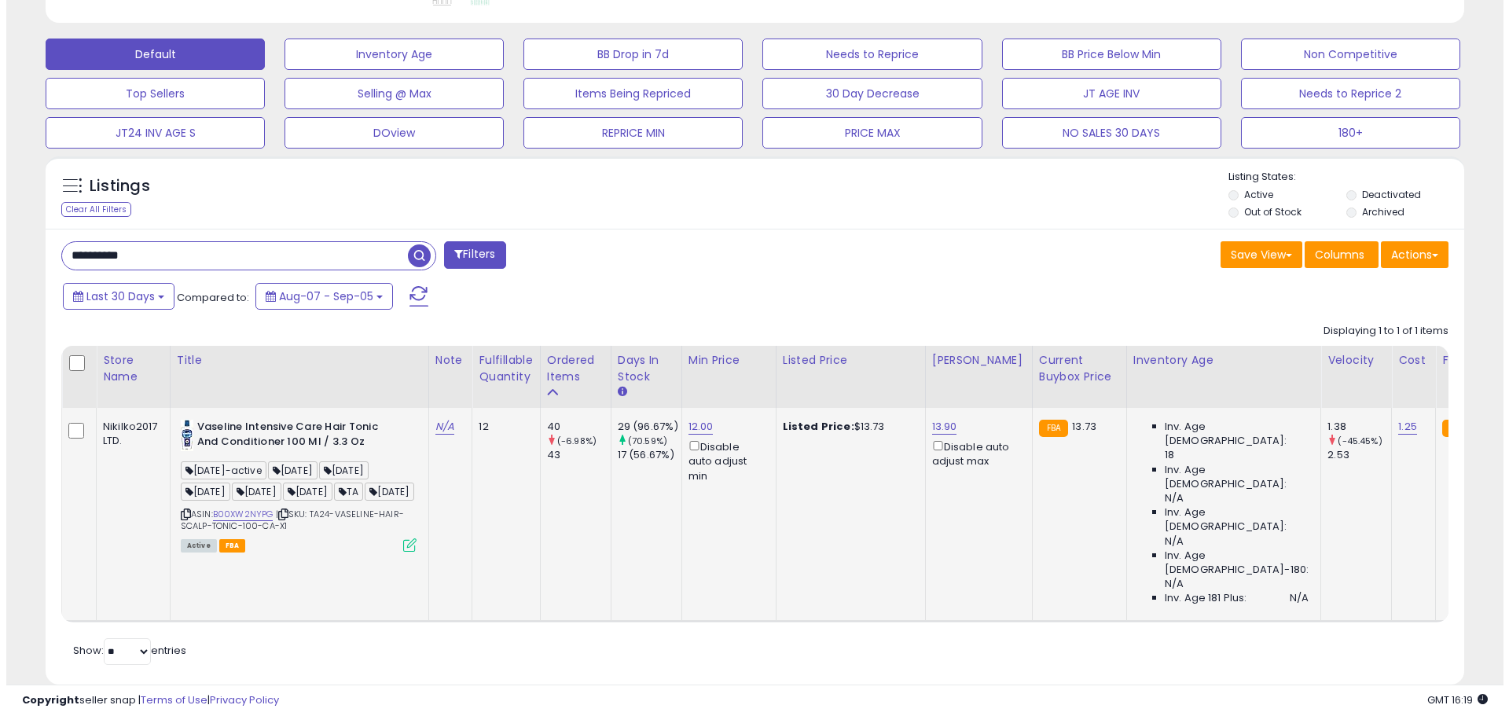
scroll to position [322, 823]
click at [400, 552] on icon at bounding box center [403, 544] width 13 height 13
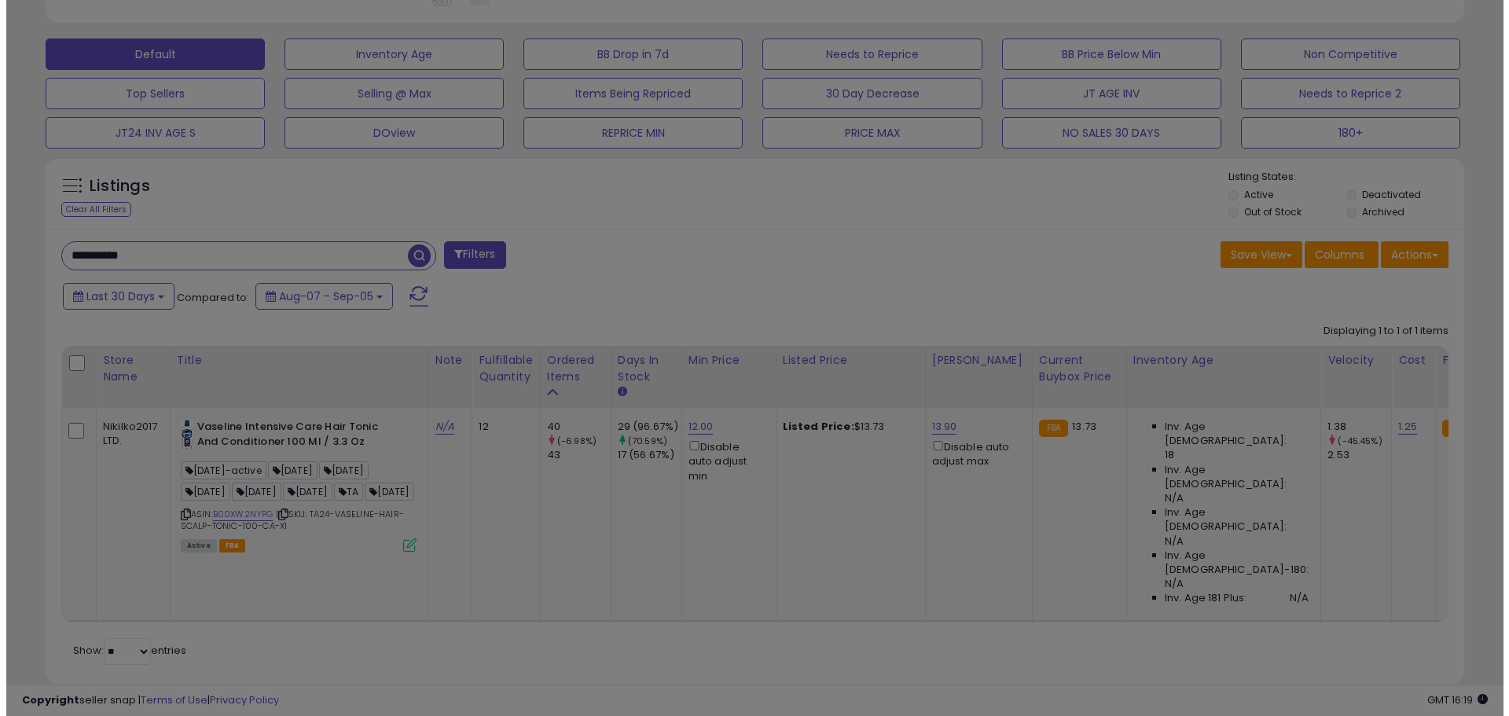
scroll to position [0, 0]
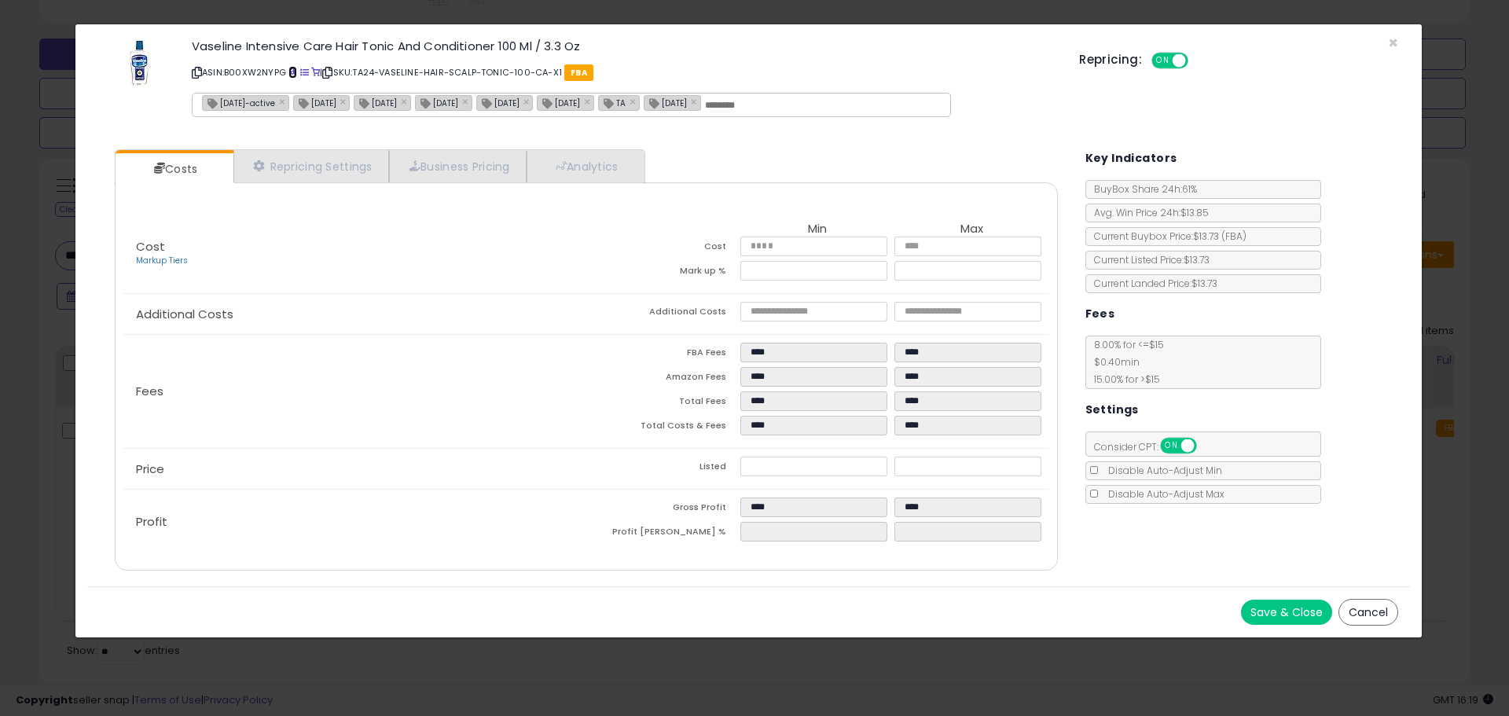
click at [295, 74] on span at bounding box center [292, 72] width 9 height 9
click at [1394, 42] on span "×" at bounding box center [1393, 42] width 10 height 23
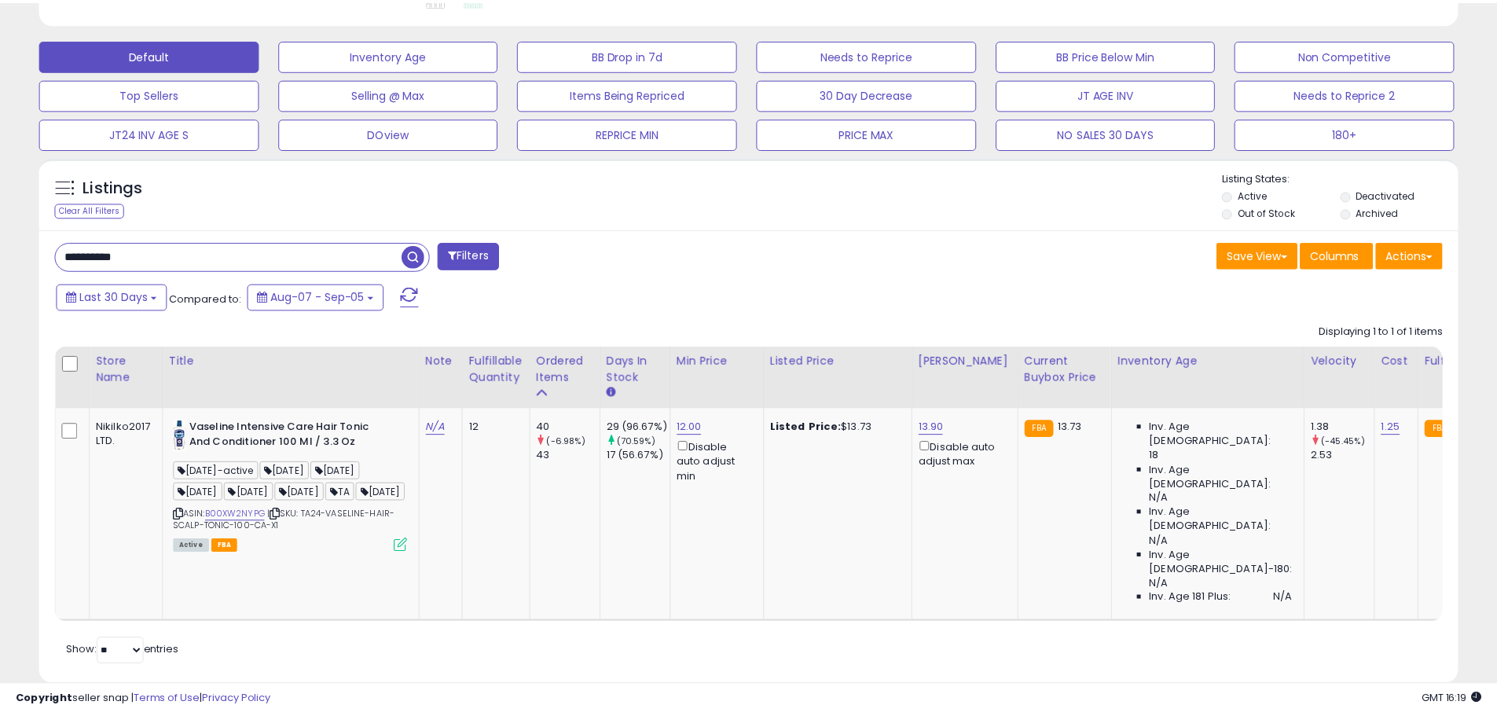
scroll to position [785362, 784861]
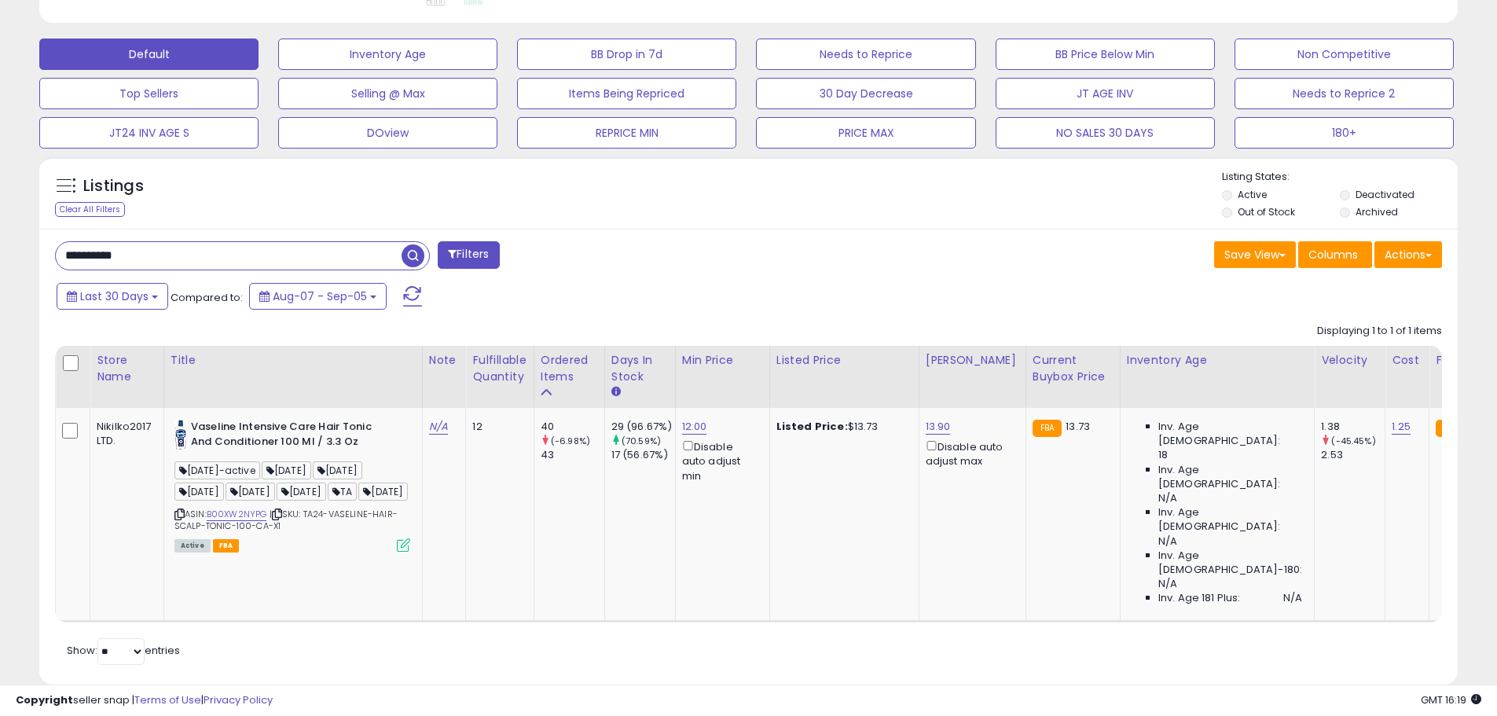
click at [127, 247] on input "**********" at bounding box center [229, 255] width 346 height 27
paste input "text"
click at [412, 254] on span "button" at bounding box center [412, 255] width 23 height 23
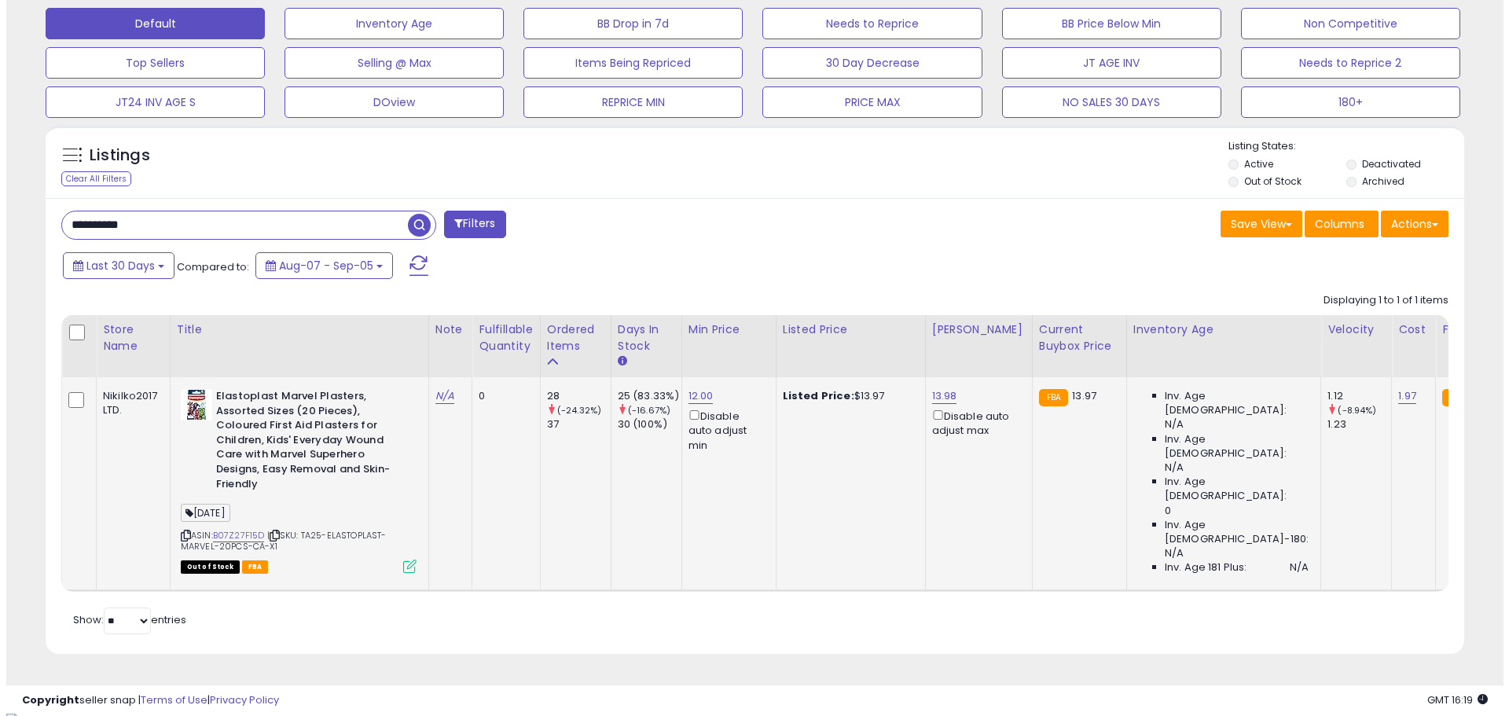
scroll to position [322, 823]
click at [398, 566] on icon at bounding box center [403, 565] width 13 height 13
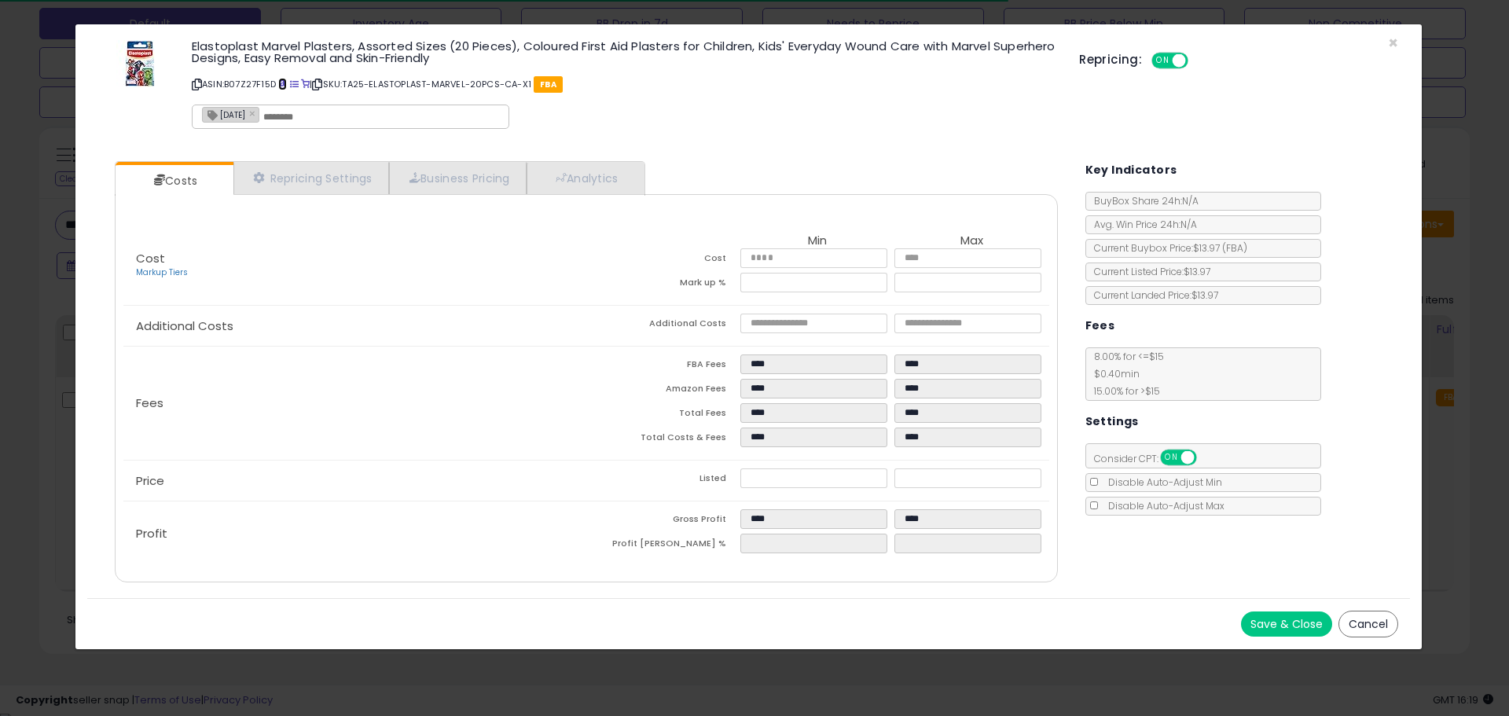
click at [281, 87] on span at bounding box center [282, 84] width 9 height 9
click at [1395, 46] on span "×" at bounding box center [1393, 42] width 10 height 23
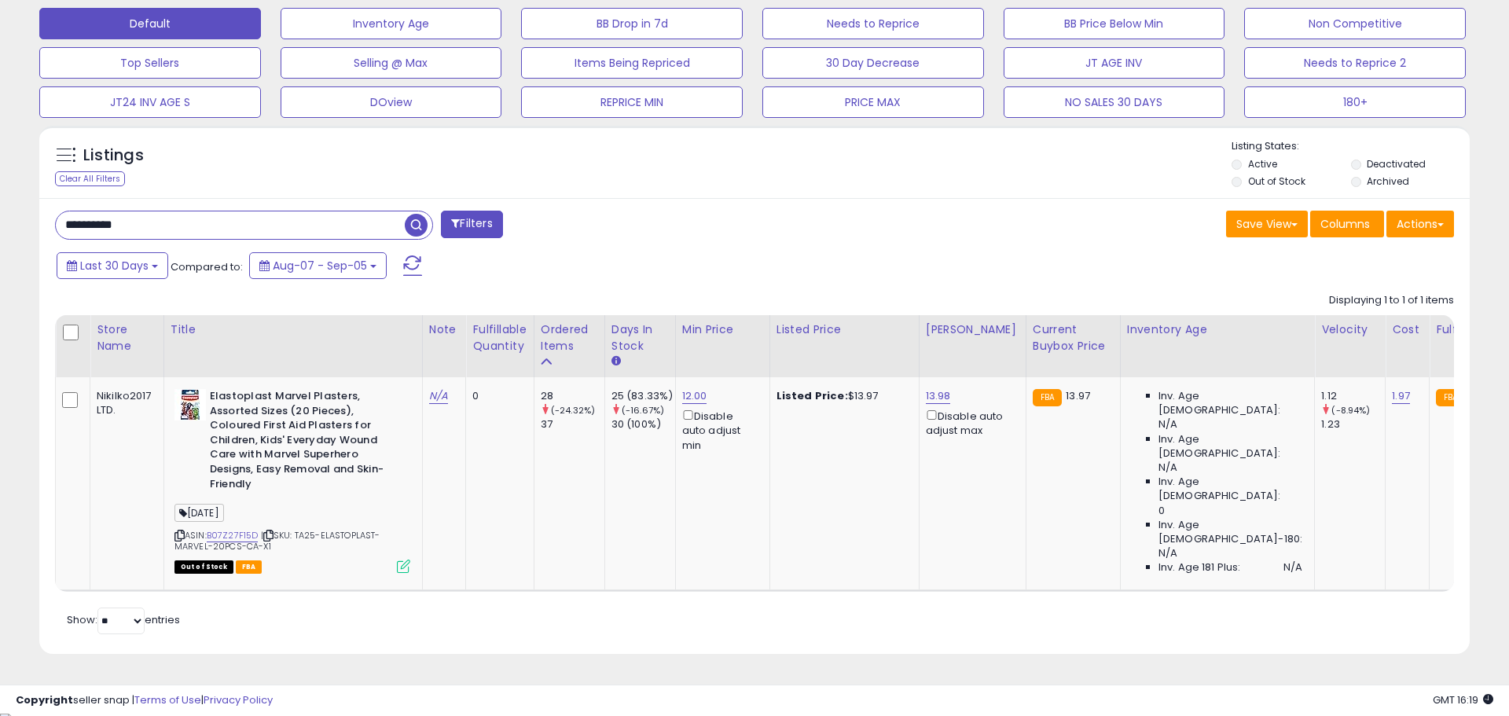
scroll to position [785362, 784861]
click at [391, 570] on div "Out of Stock FBA" at bounding box center [292, 565] width 236 height 11
click at [400, 574] on td "Elastoplast Marvel Plasters, Assorted Sizes (20 Pieces), Coloured First Aid Pla…" at bounding box center [292, 483] width 258 height 213
click at [400, 569] on icon at bounding box center [403, 565] width 13 height 13
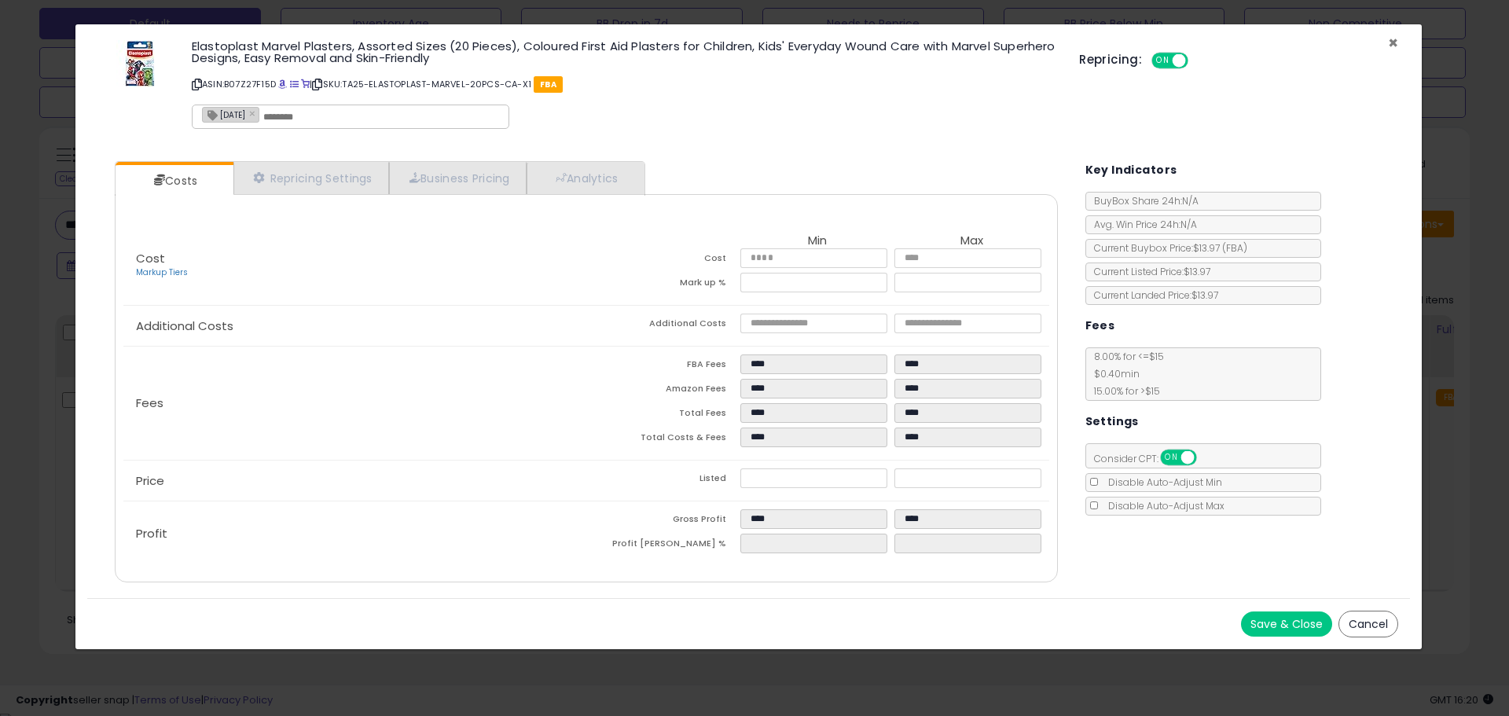
click at [1390, 41] on span "×" at bounding box center [1393, 42] width 10 height 23
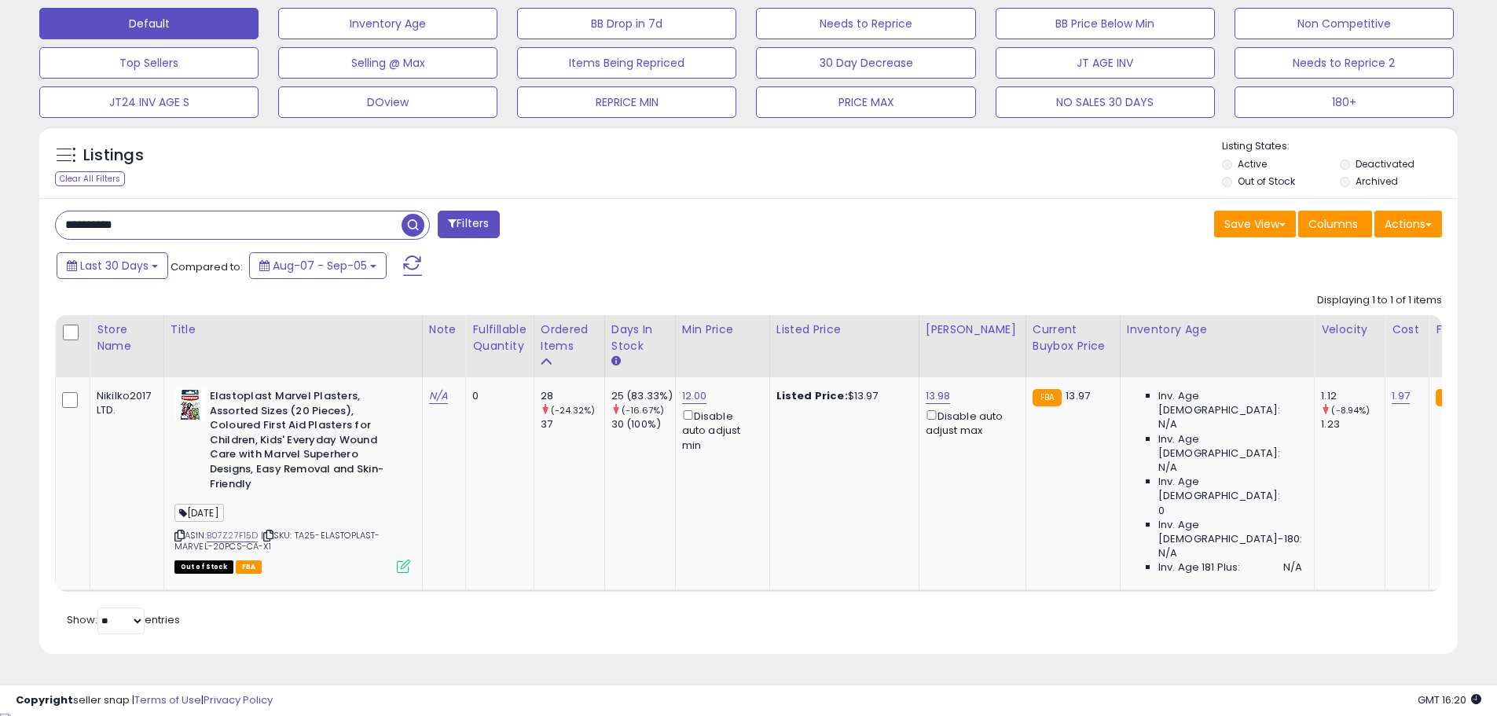
scroll to position [785362, 784861]
click at [119, 225] on input "**********" at bounding box center [229, 224] width 346 height 27
paste input "text"
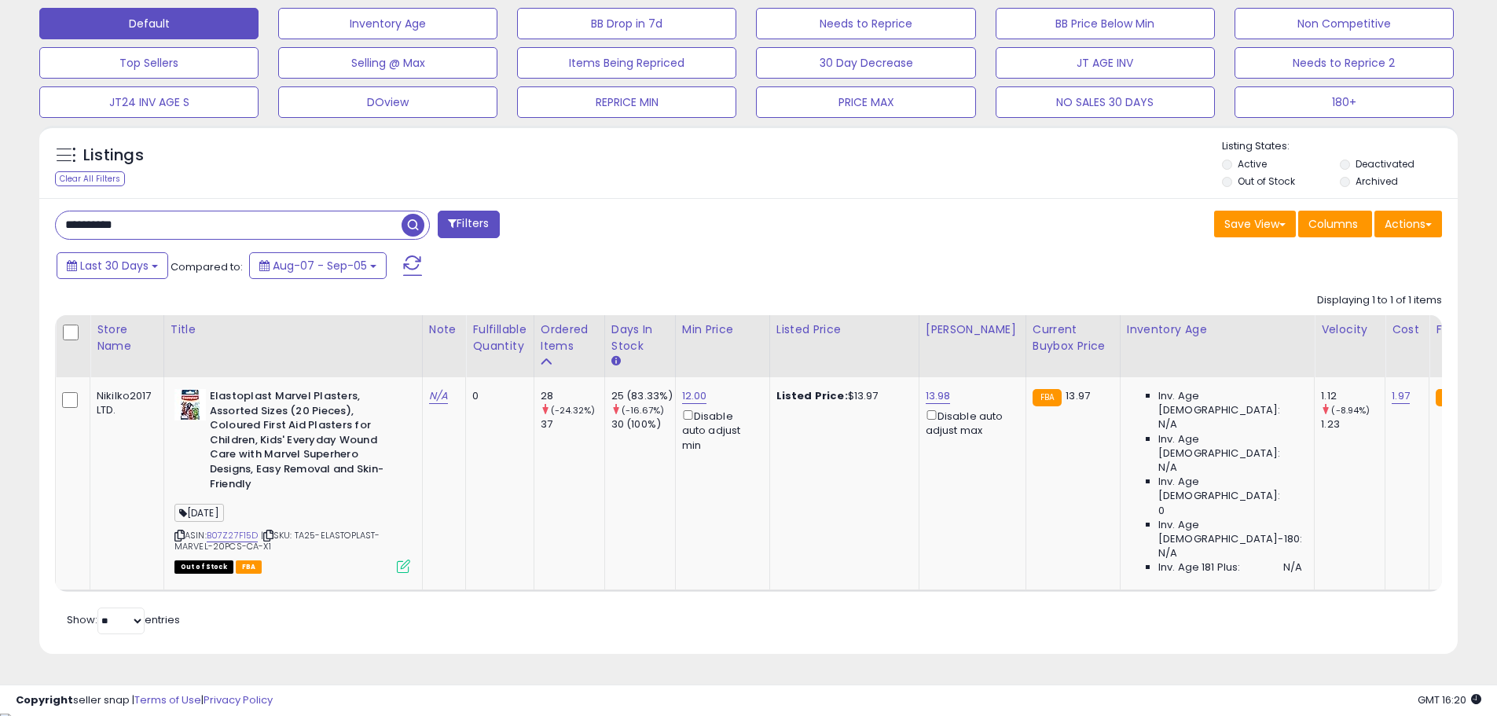
type input "**********"
click at [412, 222] on span "button" at bounding box center [412, 225] width 23 height 23
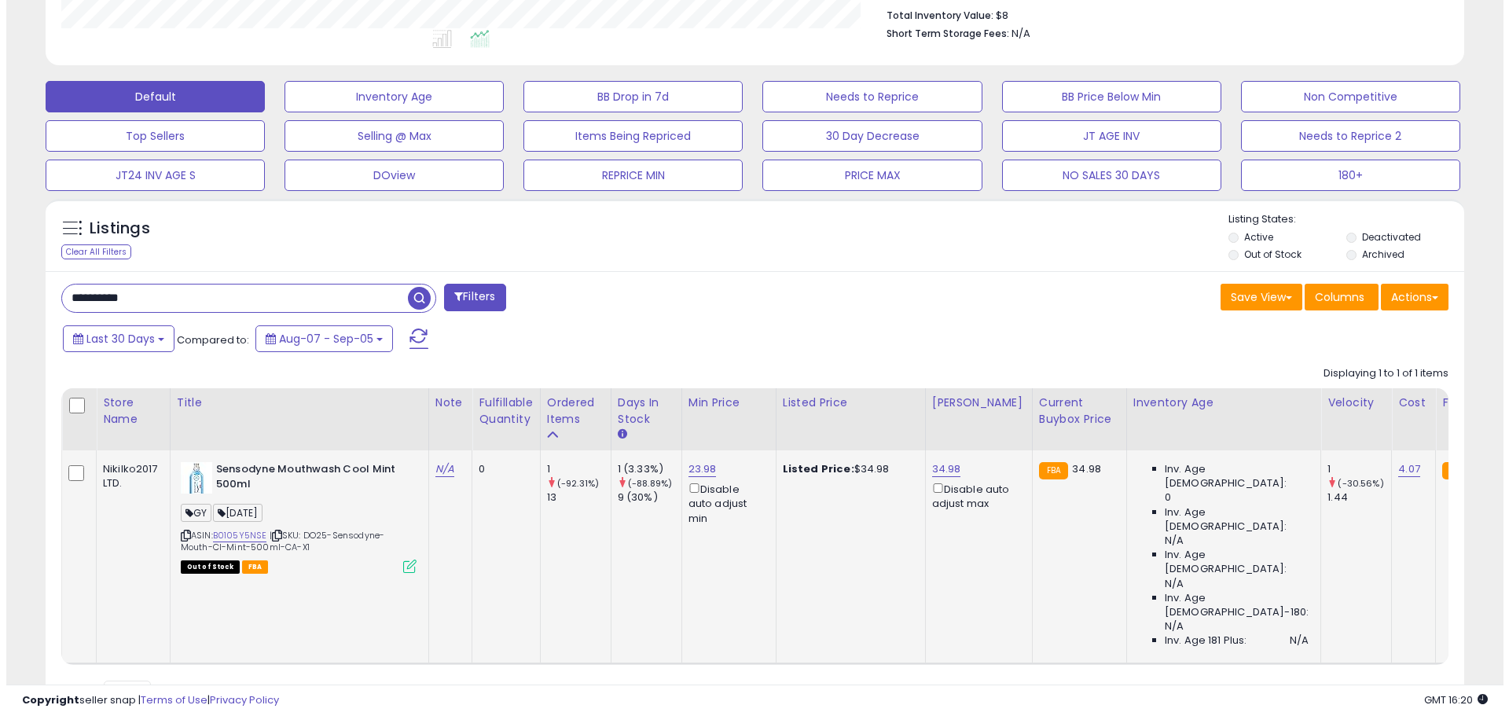
scroll to position [322, 823]
click at [401, 570] on icon at bounding box center [403, 565] width 13 height 13
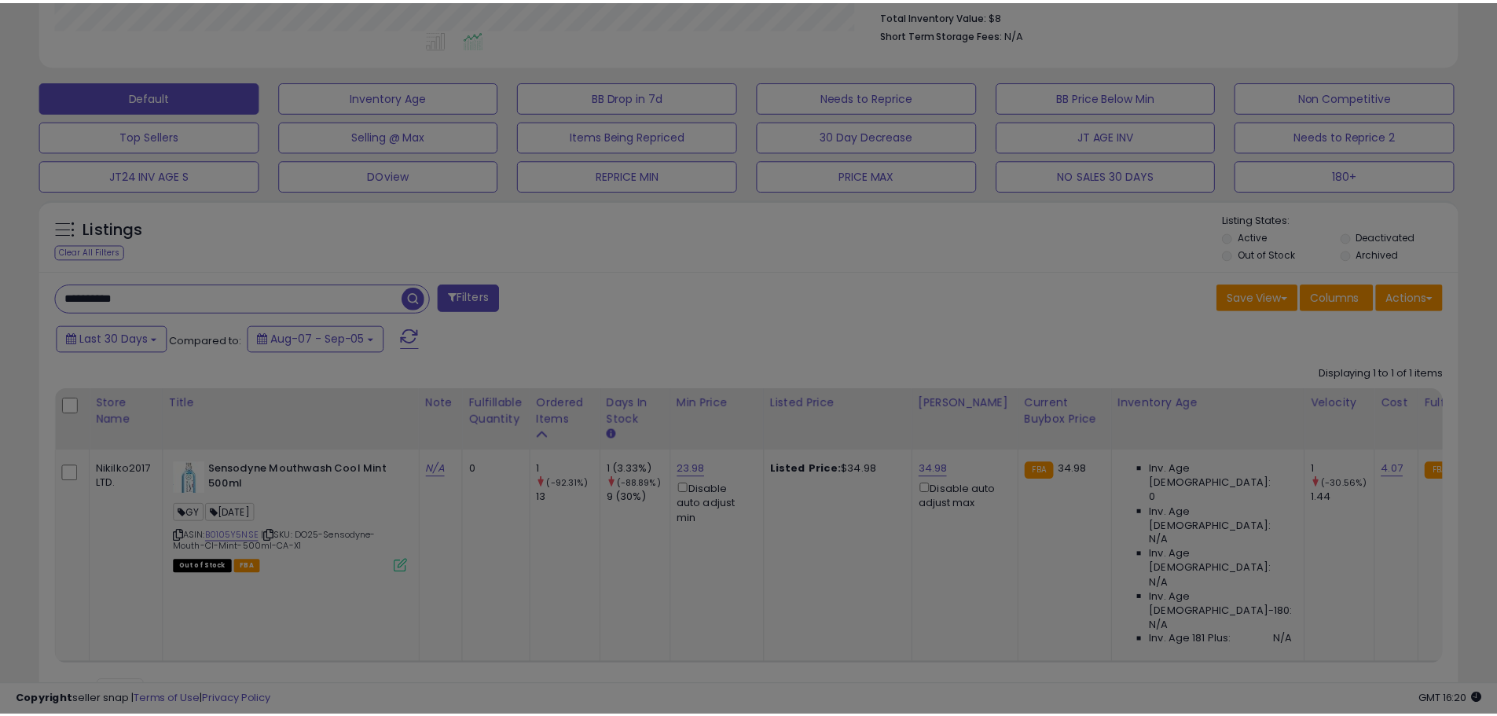
scroll to position [322, 830]
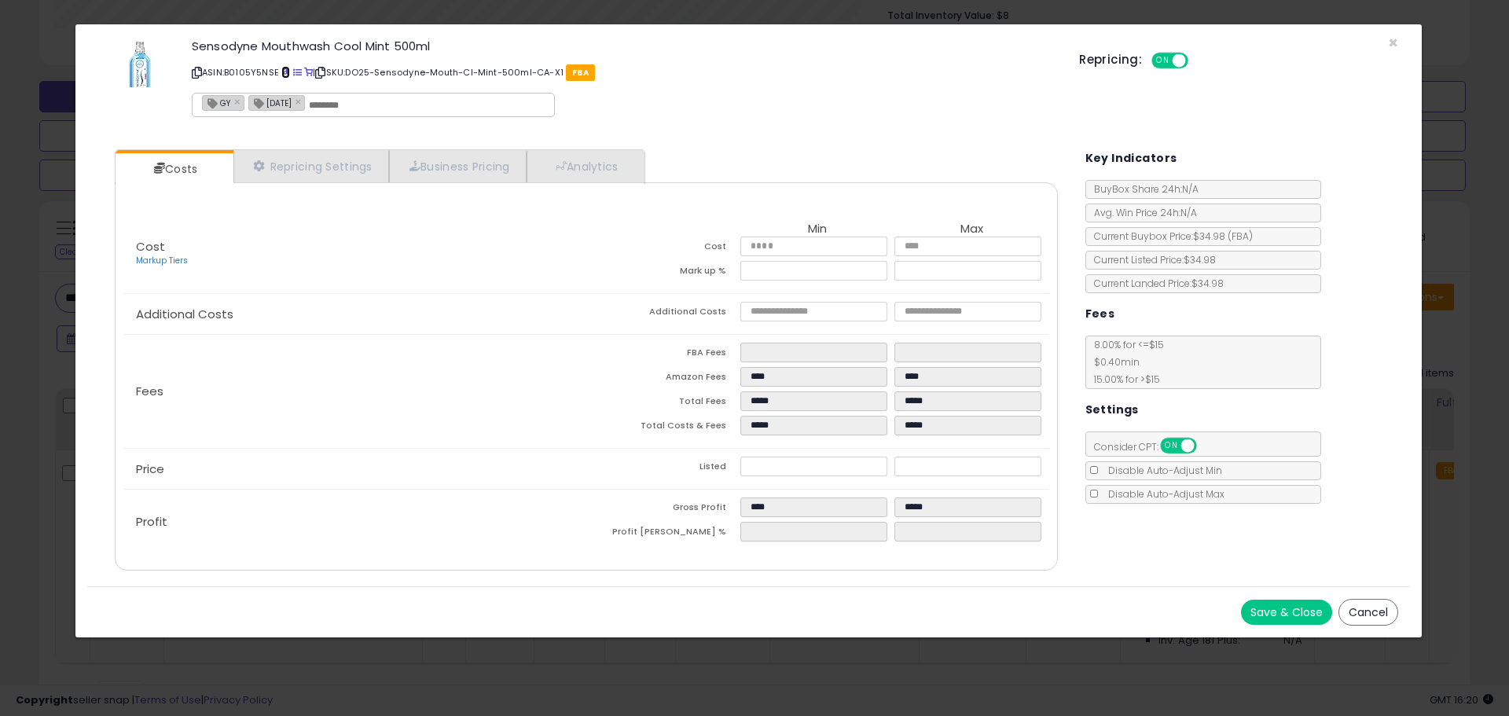
click at [290, 71] on span at bounding box center [285, 72] width 9 height 9
click at [1395, 40] on span "×" at bounding box center [1393, 42] width 10 height 23
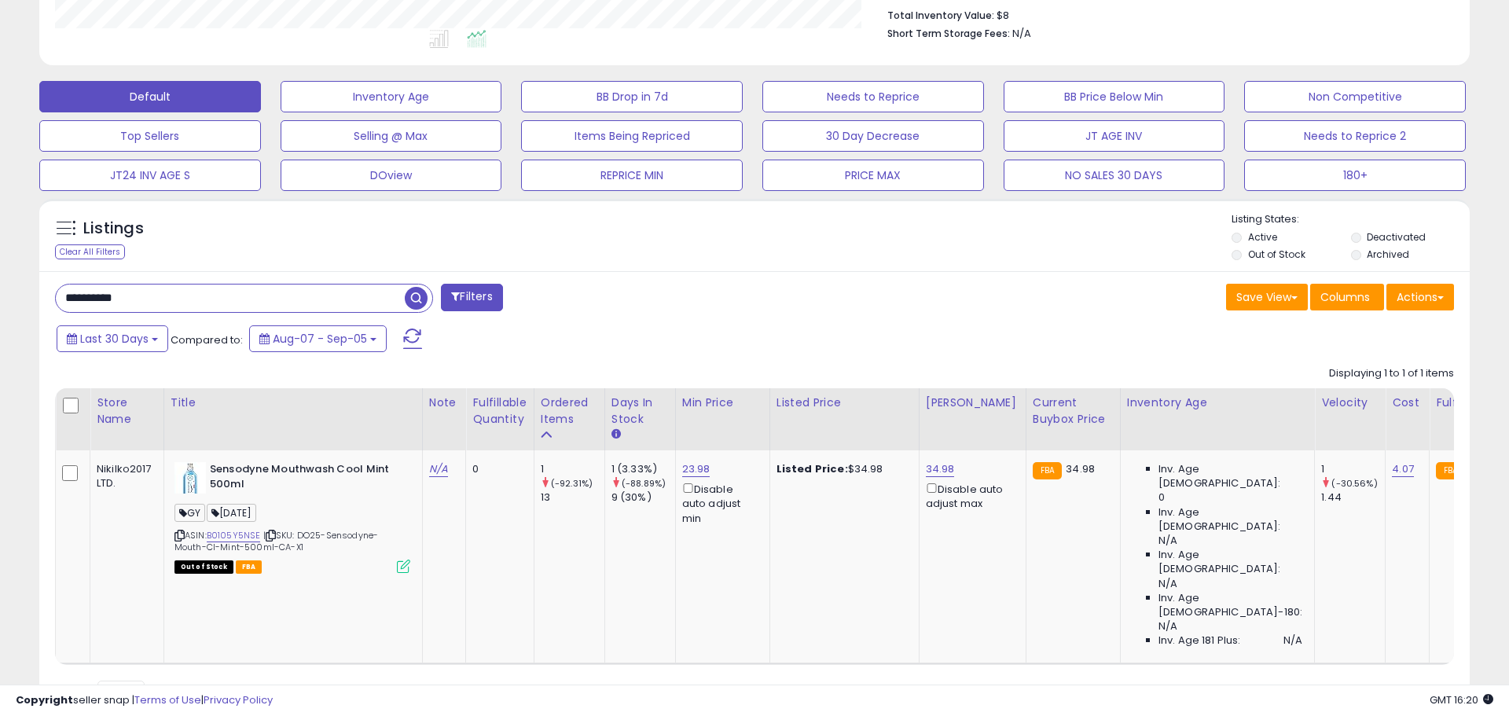
scroll to position [785362, 784861]
click at [400, 560] on icon at bounding box center [403, 565] width 13 height 13
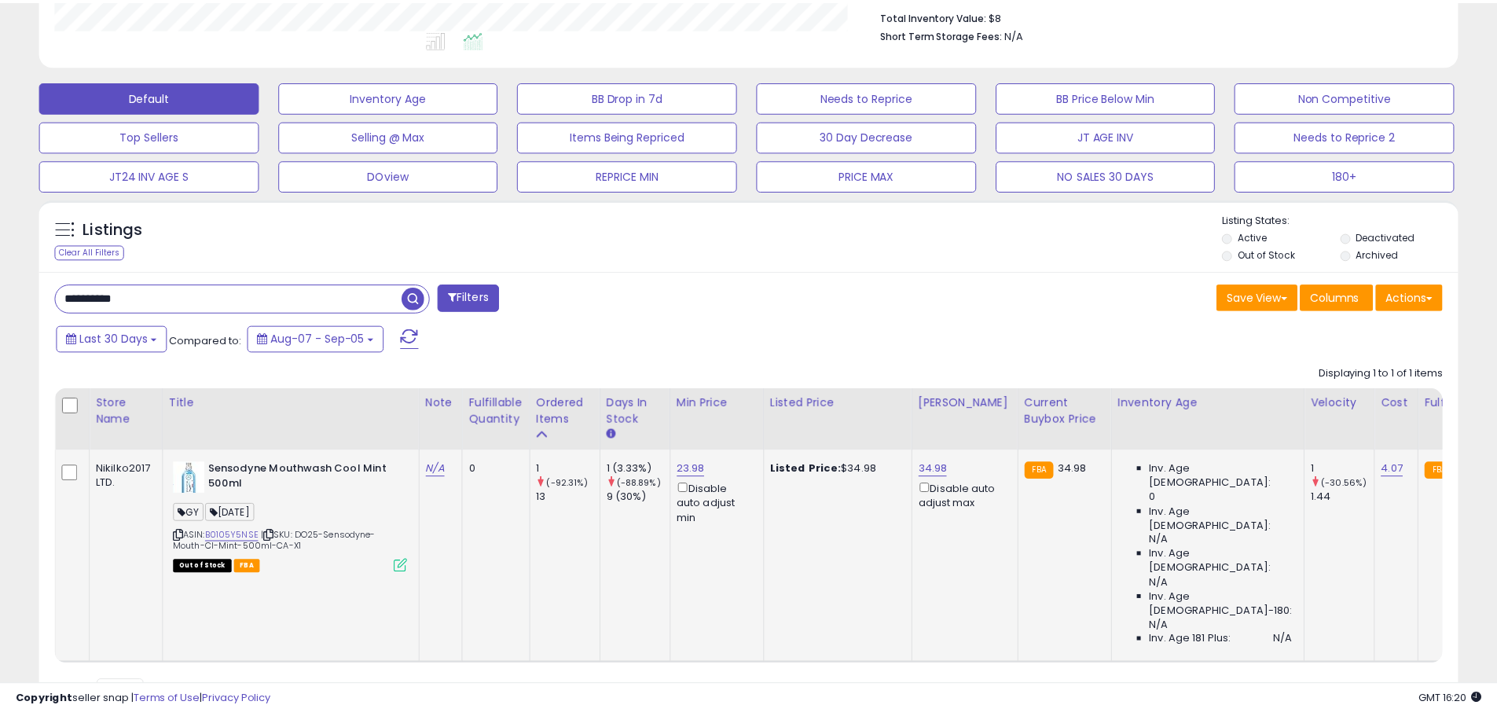
scroll to position [322, 830]
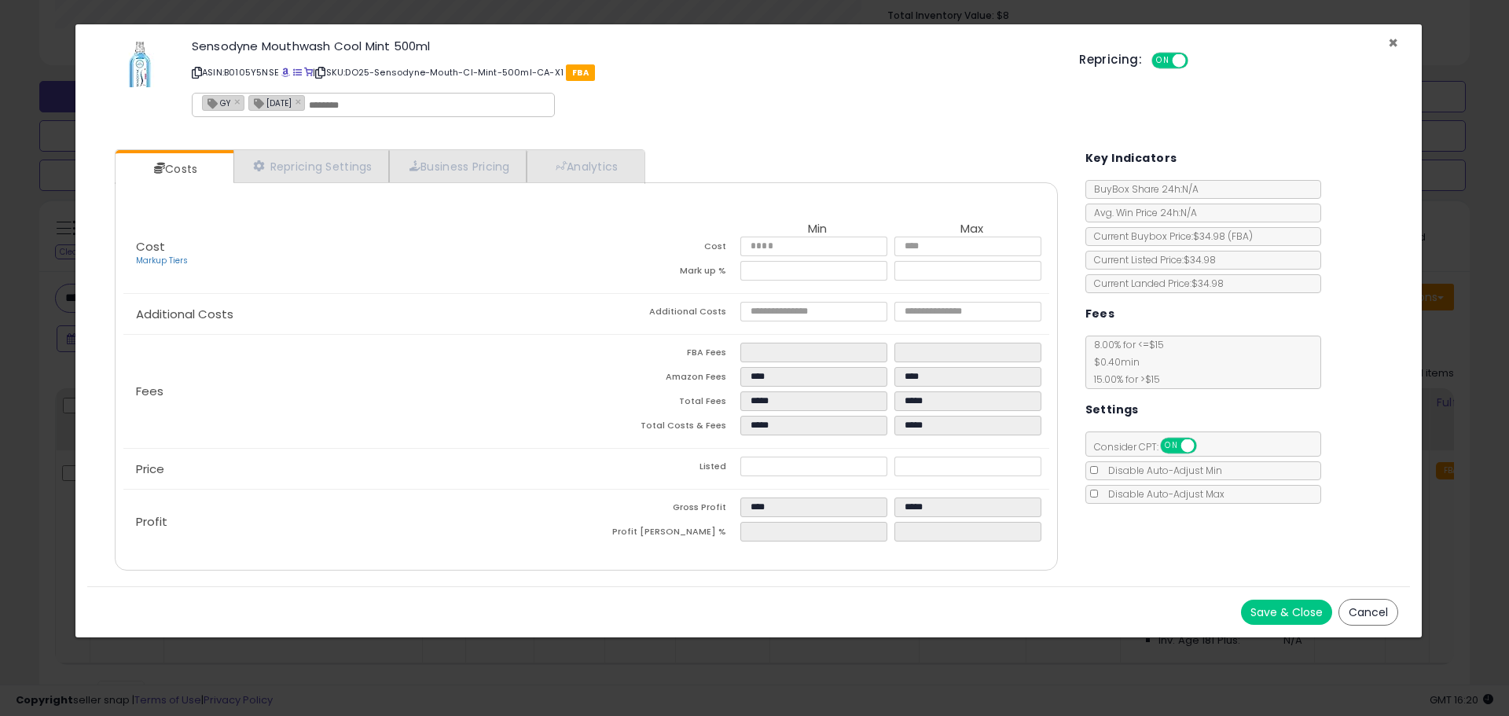
click at [1391, 41] on span "×" at bounding box center [1393, 42] width 10 height 23
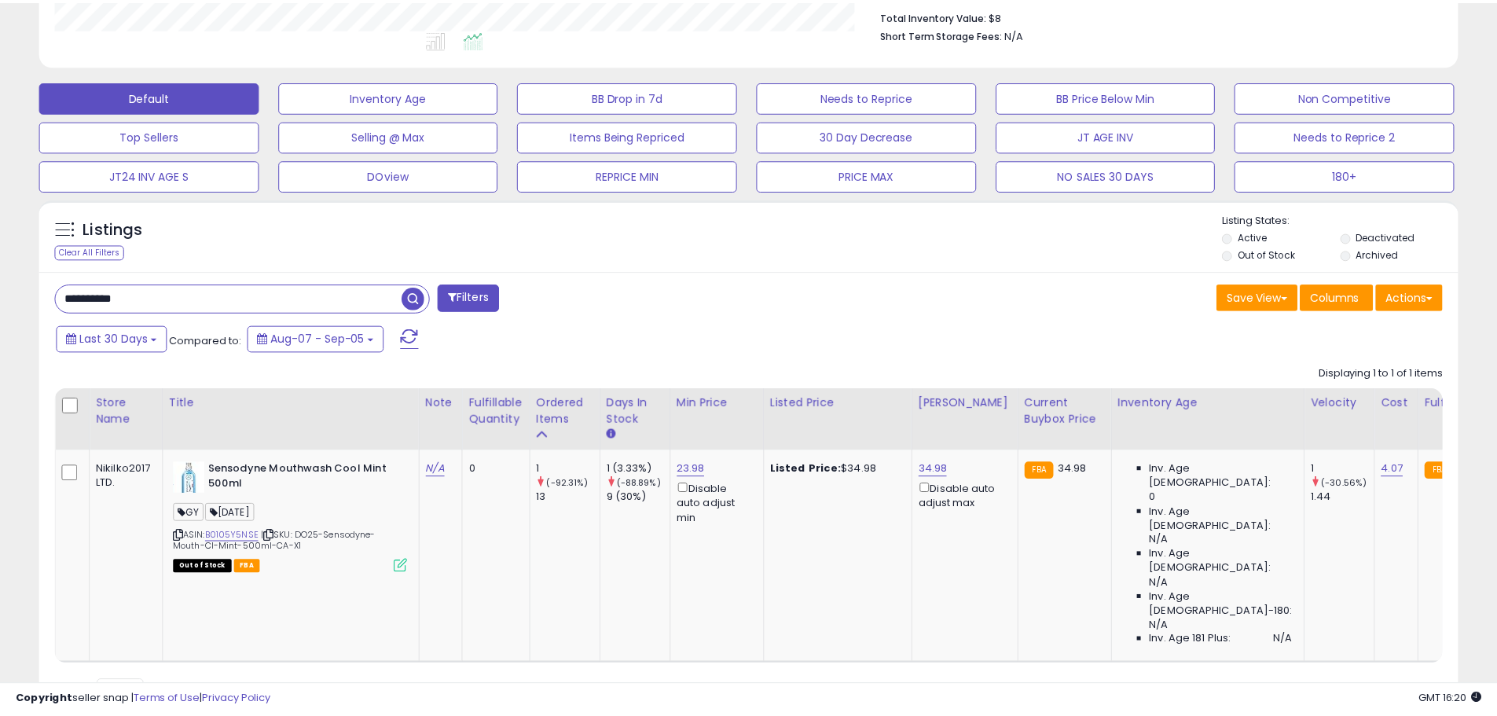
scroll to position [785362, 784861]
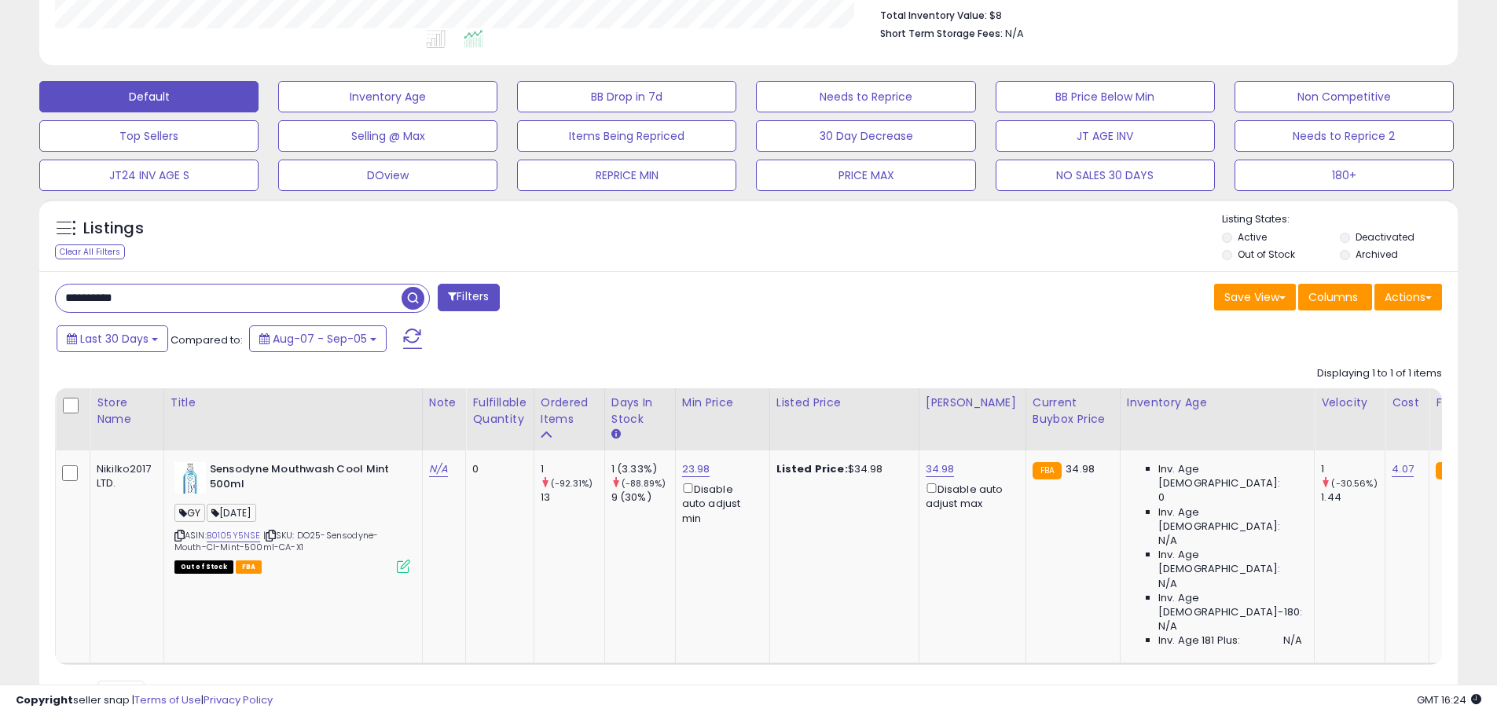
drag, startPoint x: 160, startPoint y: 296, endPoint x: 0, endPoint y: 362, distance: 173.3
click at [0, 362] on div "**********" at bounding box center [748, 211] width 1497 height 1149
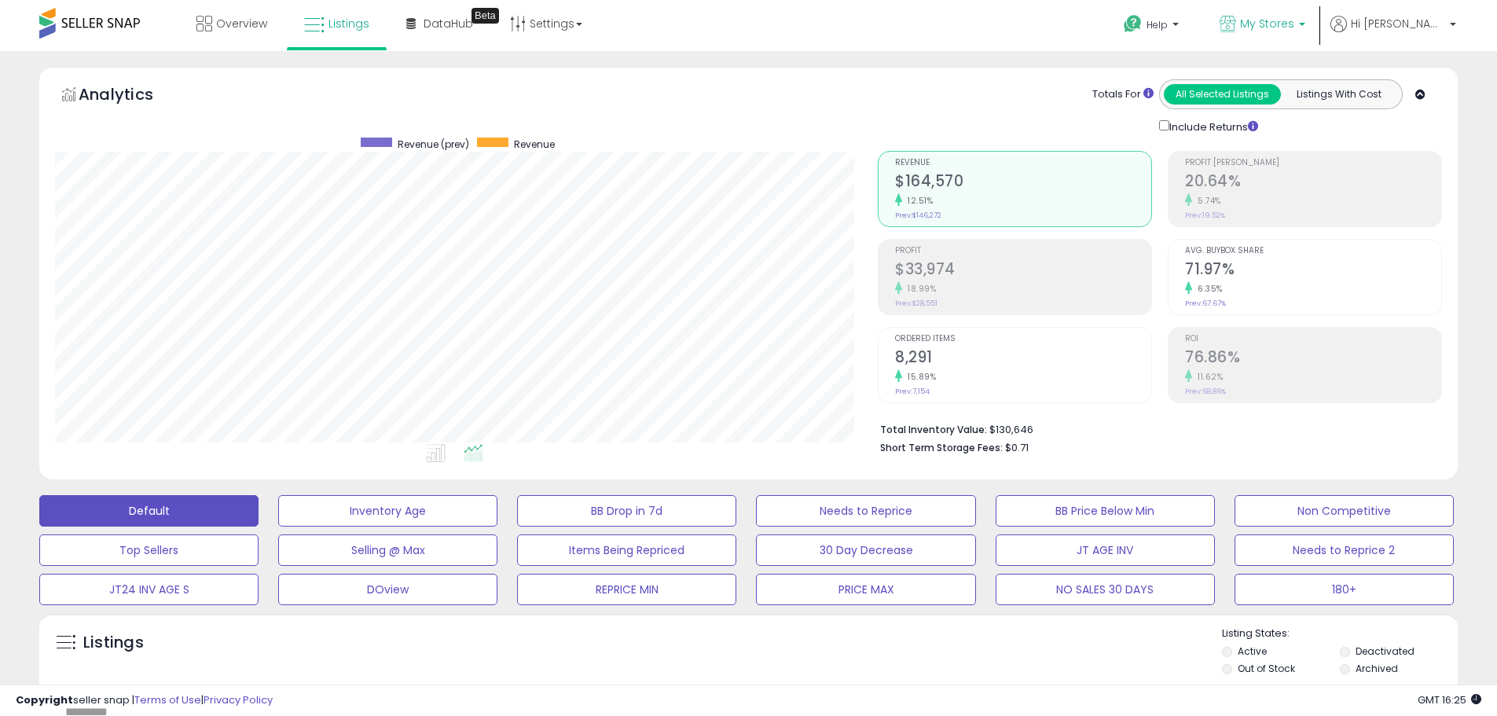
click at [1294, 19] on span "My Stores" at bounding box center [1267, 24] width 54 height 16
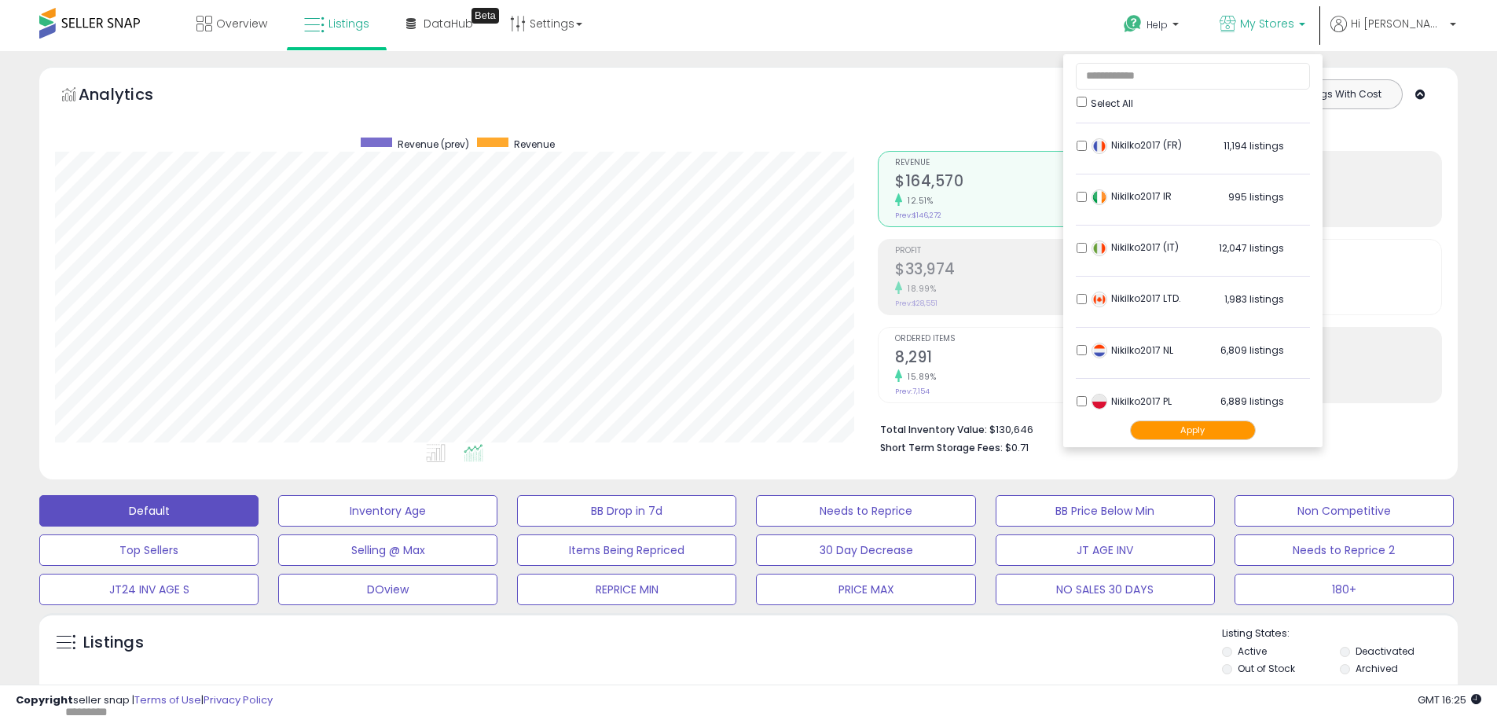
scroll to position [311, 0]
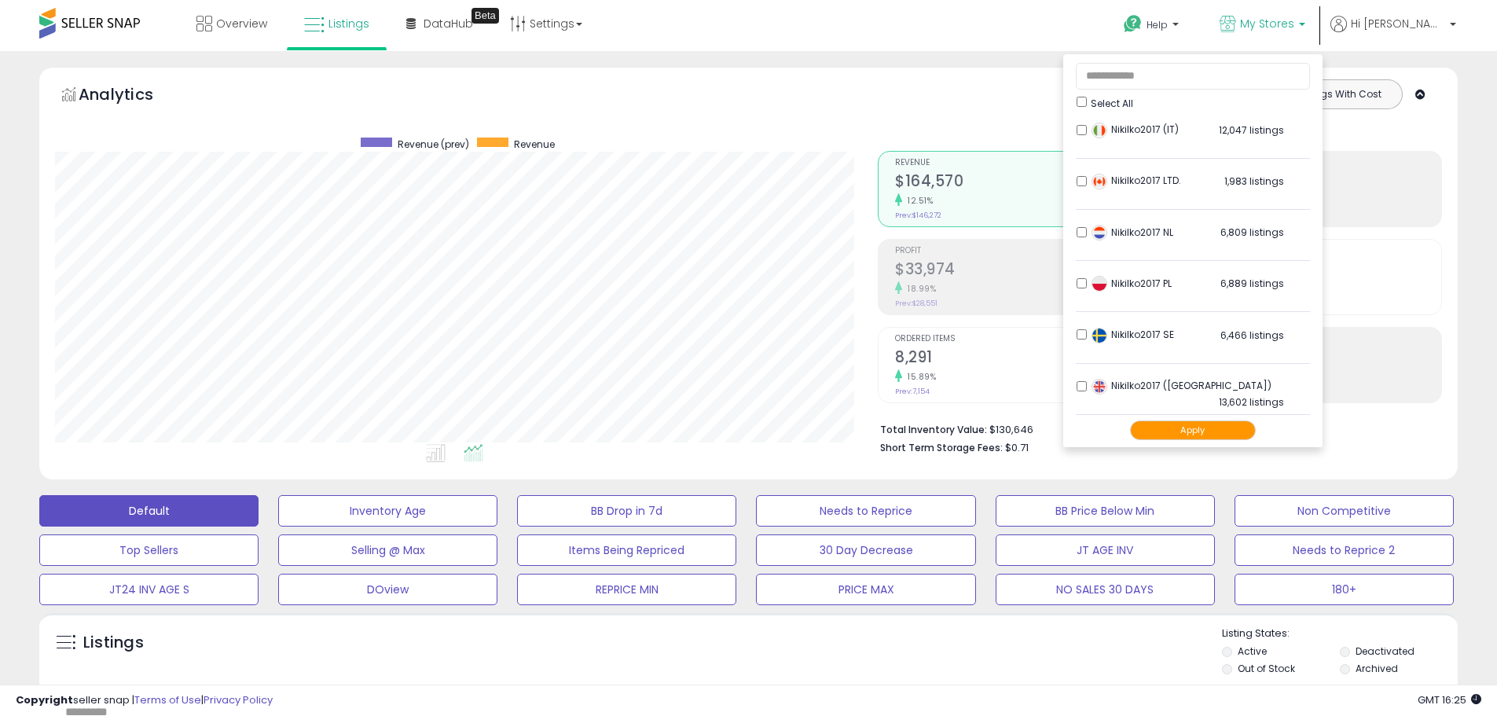
drag, startPoint x: 1248, startPoint y: 421, endPoint x: 1257, endPoint y: 422, distance: 9.5
click at [1246, 421] on button "Apply" at bounding box center [1193, 430] width 126 height 20
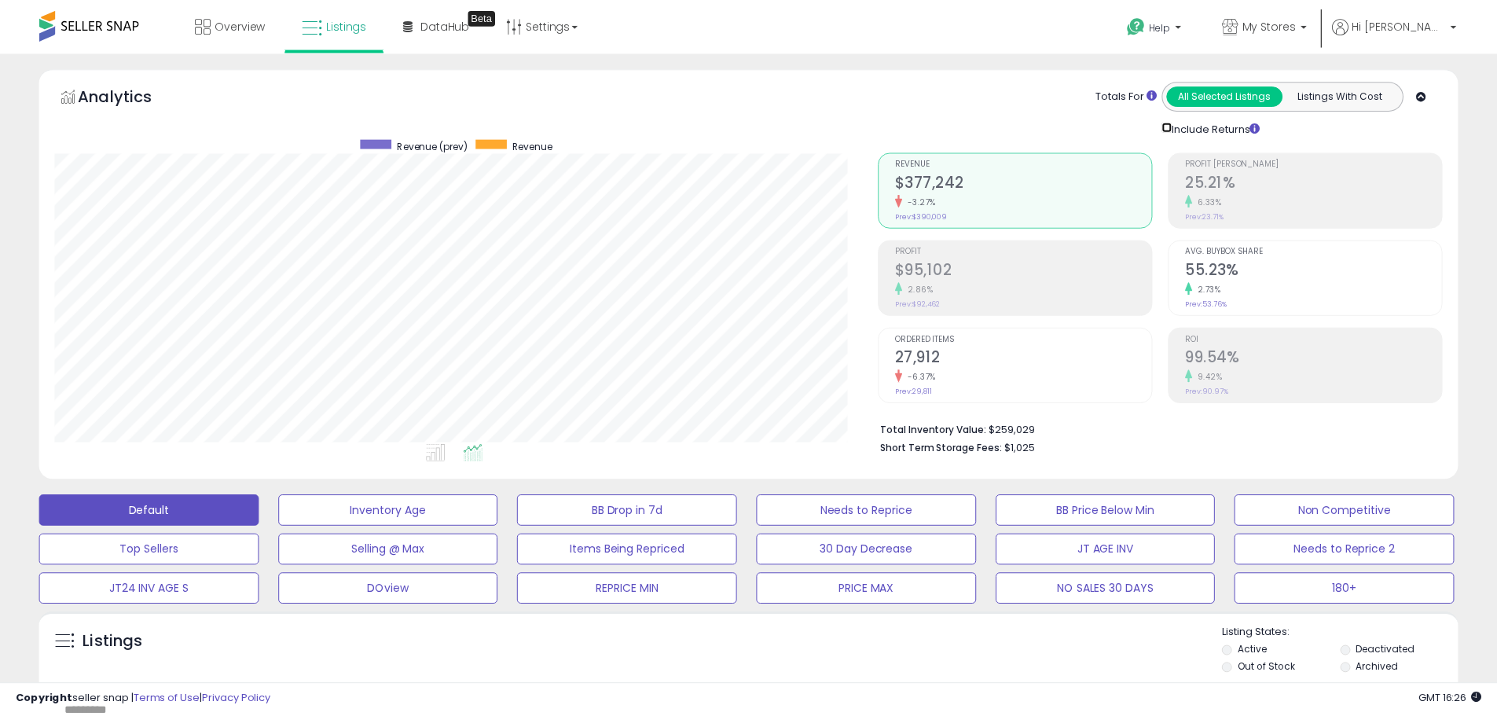
scroll to position [785362, 784861]
